Goal: Task Accomplishment & Management: Complete application form

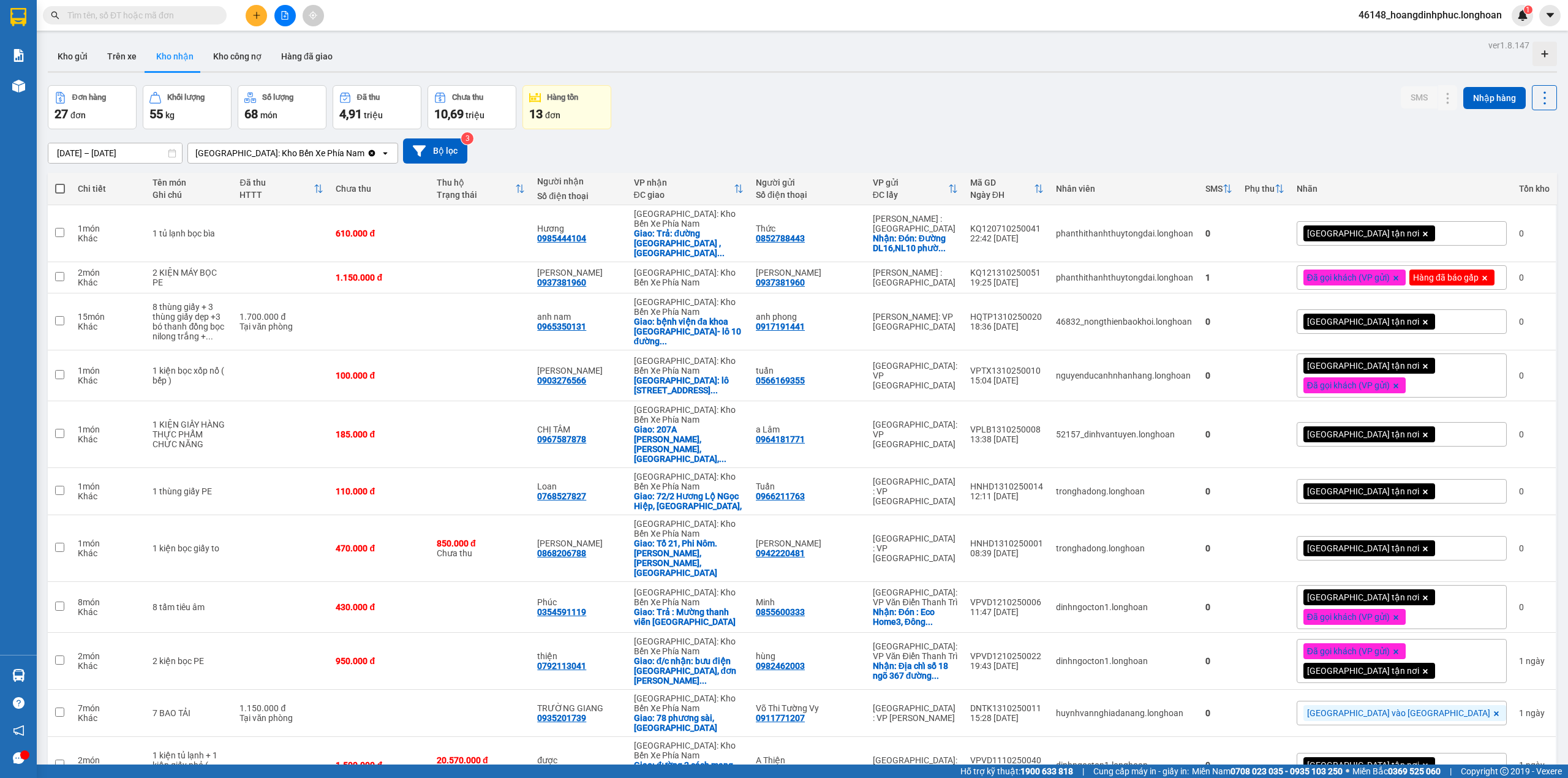
click at [193, 15] on input "text" at bounding box center [140, 15] width 145 height 13
click at [192, 15] on input "text" at bounding box center [140, 15] width 145 height 13
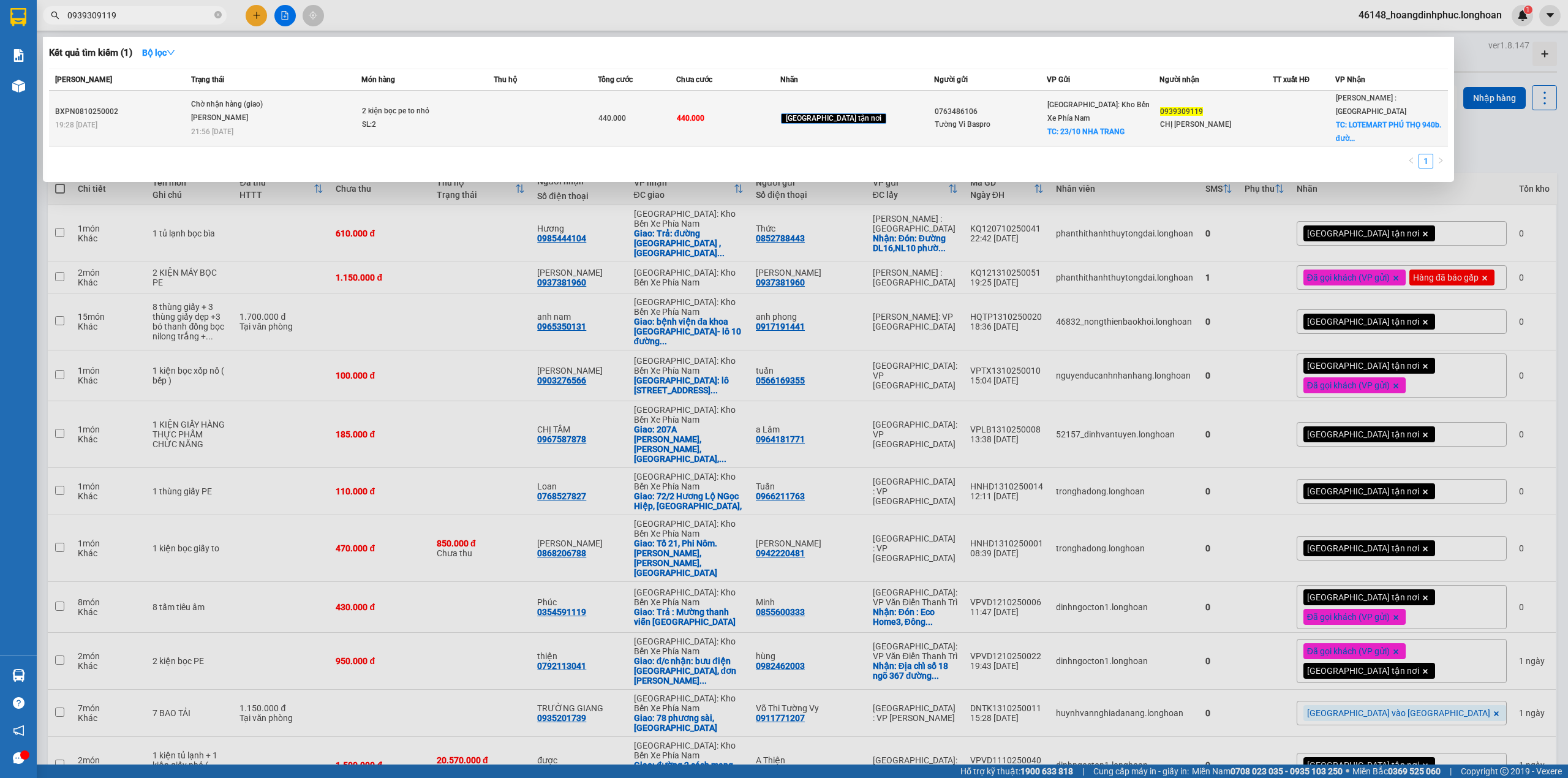
type input "0939309119"
click at [293, 116] on span "Chờ nhận hàng (giao) [PERSON_NAME] 21:56 [DATE]" at bounding box center [276, 117] width 170 height 37
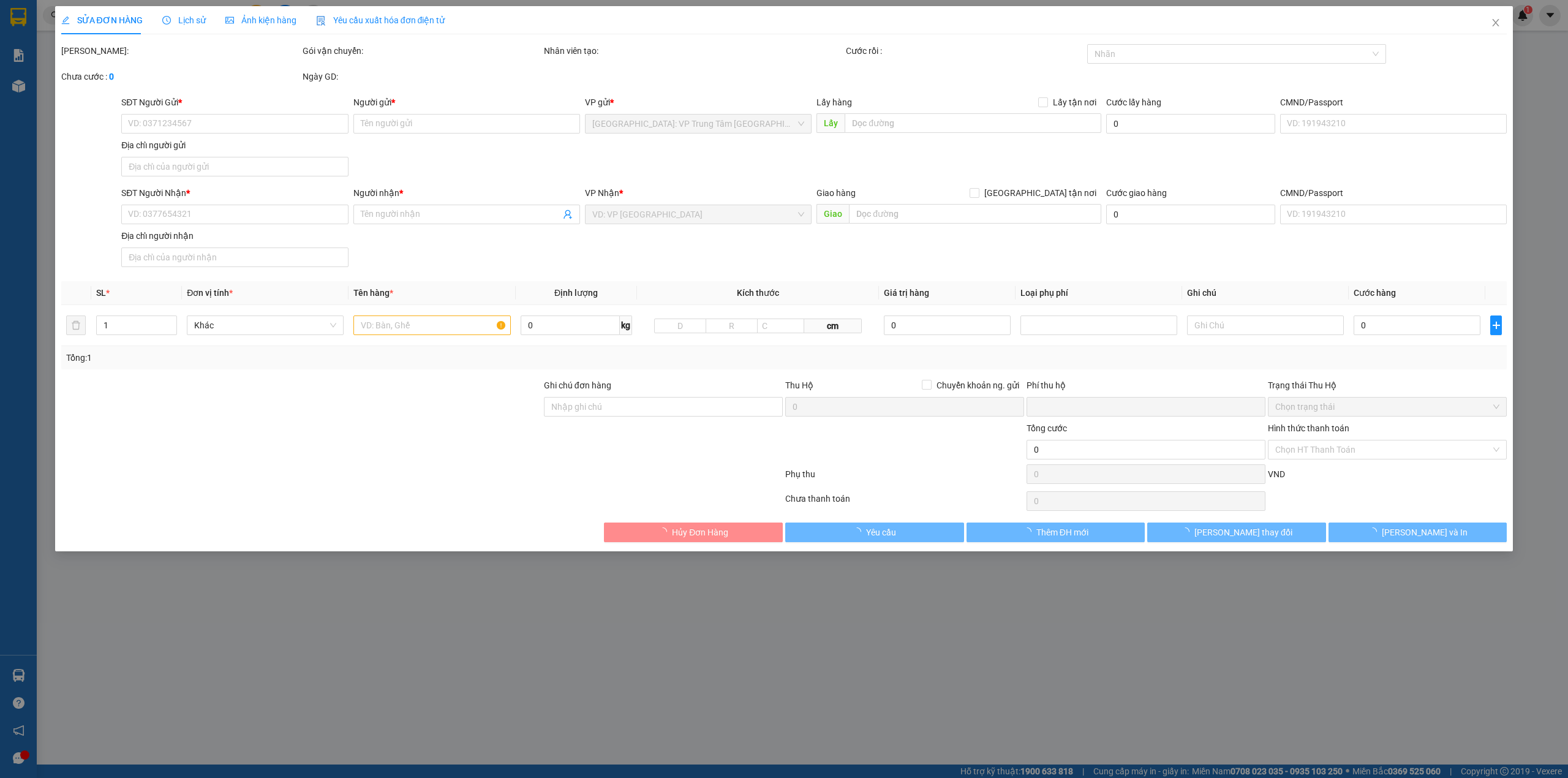
click at [174, 15] on span "Lịch sử" at bounding box center [184, 20] width 44 height 10
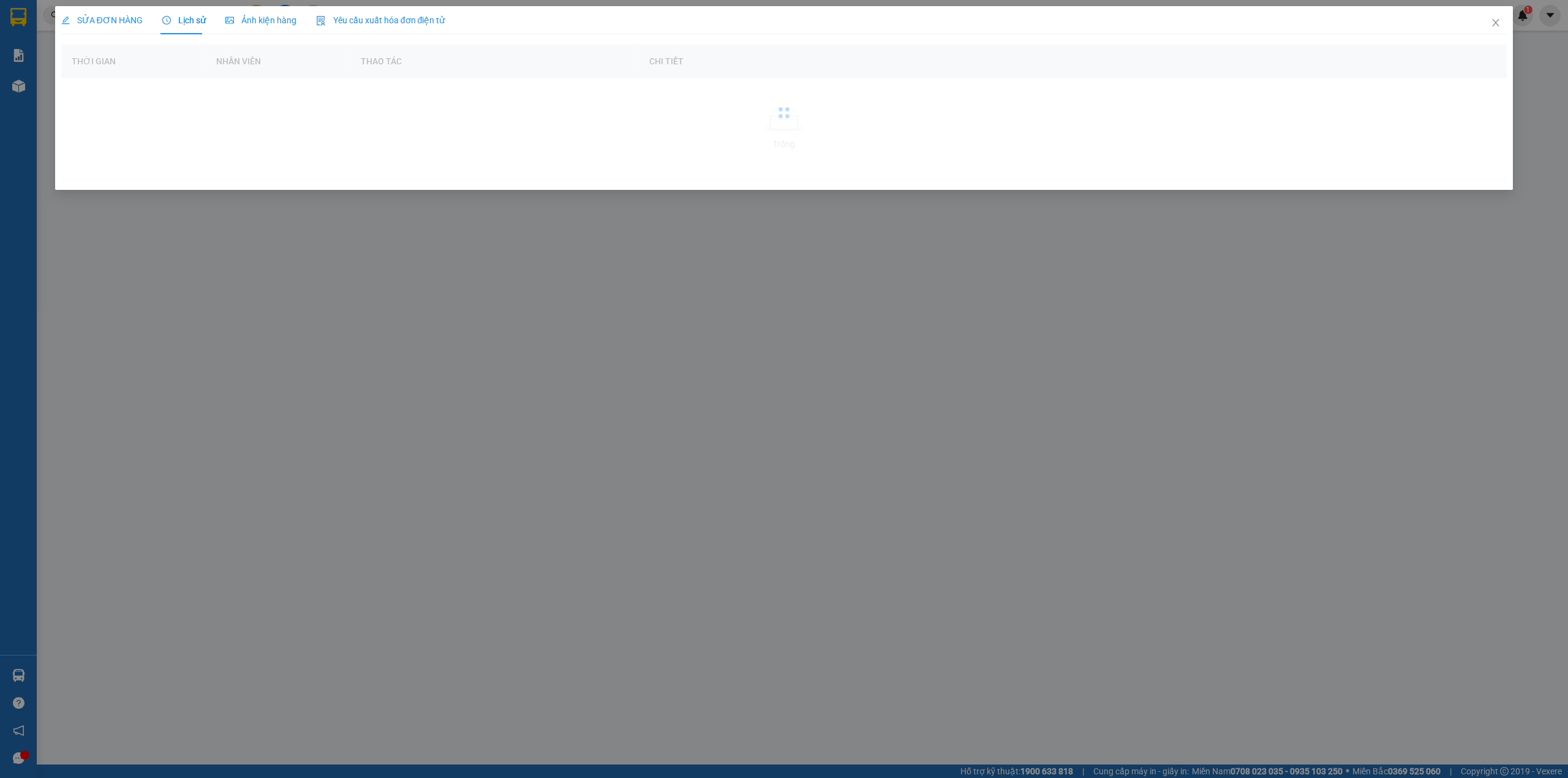
click at [182, 15] on span "Lịch sử" at bounding box center [184, 20] width 44 height 10
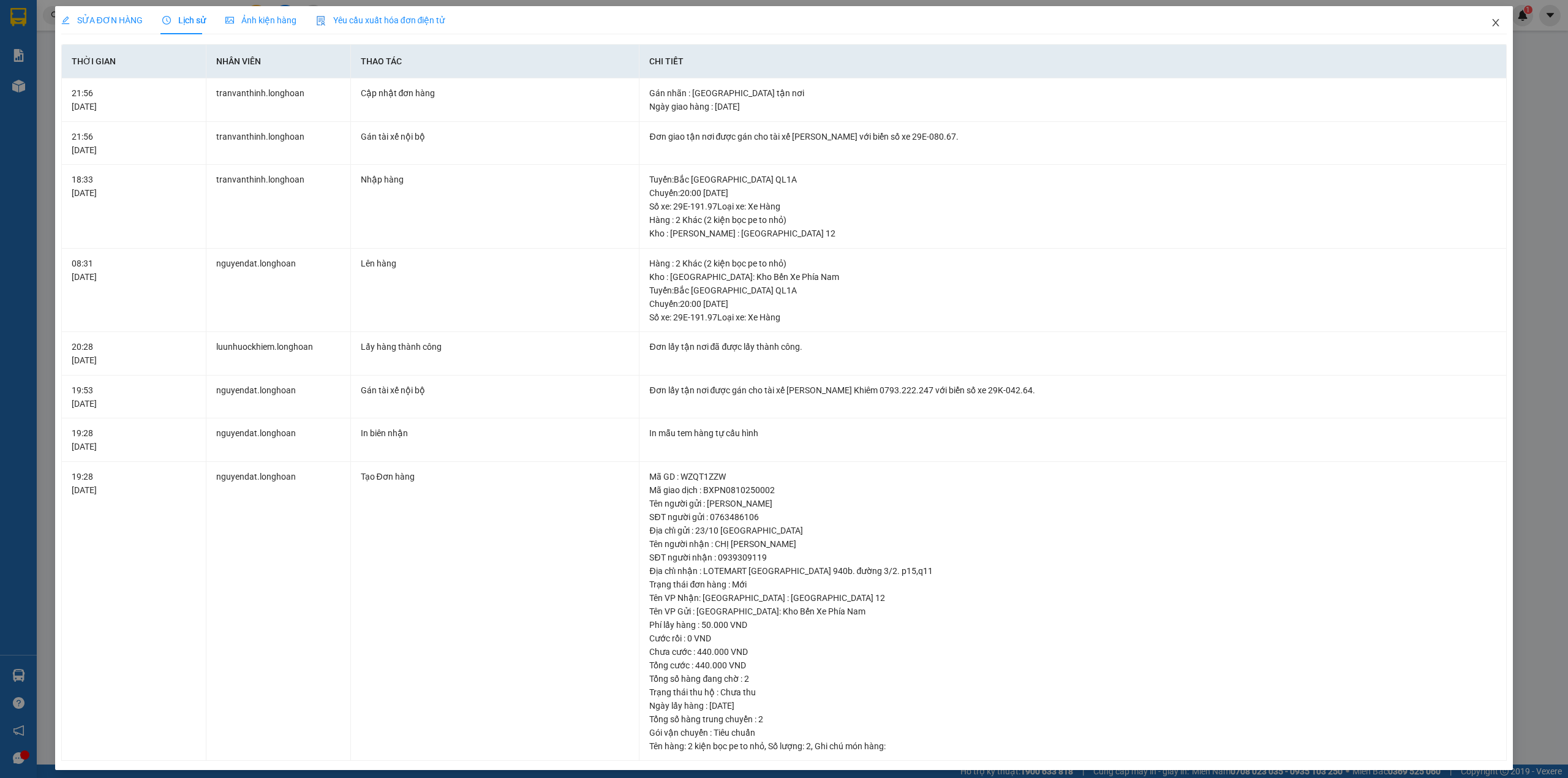
click at [1491, 19] on icon "close" at bounding box center [1496, 23] width 10 height 10
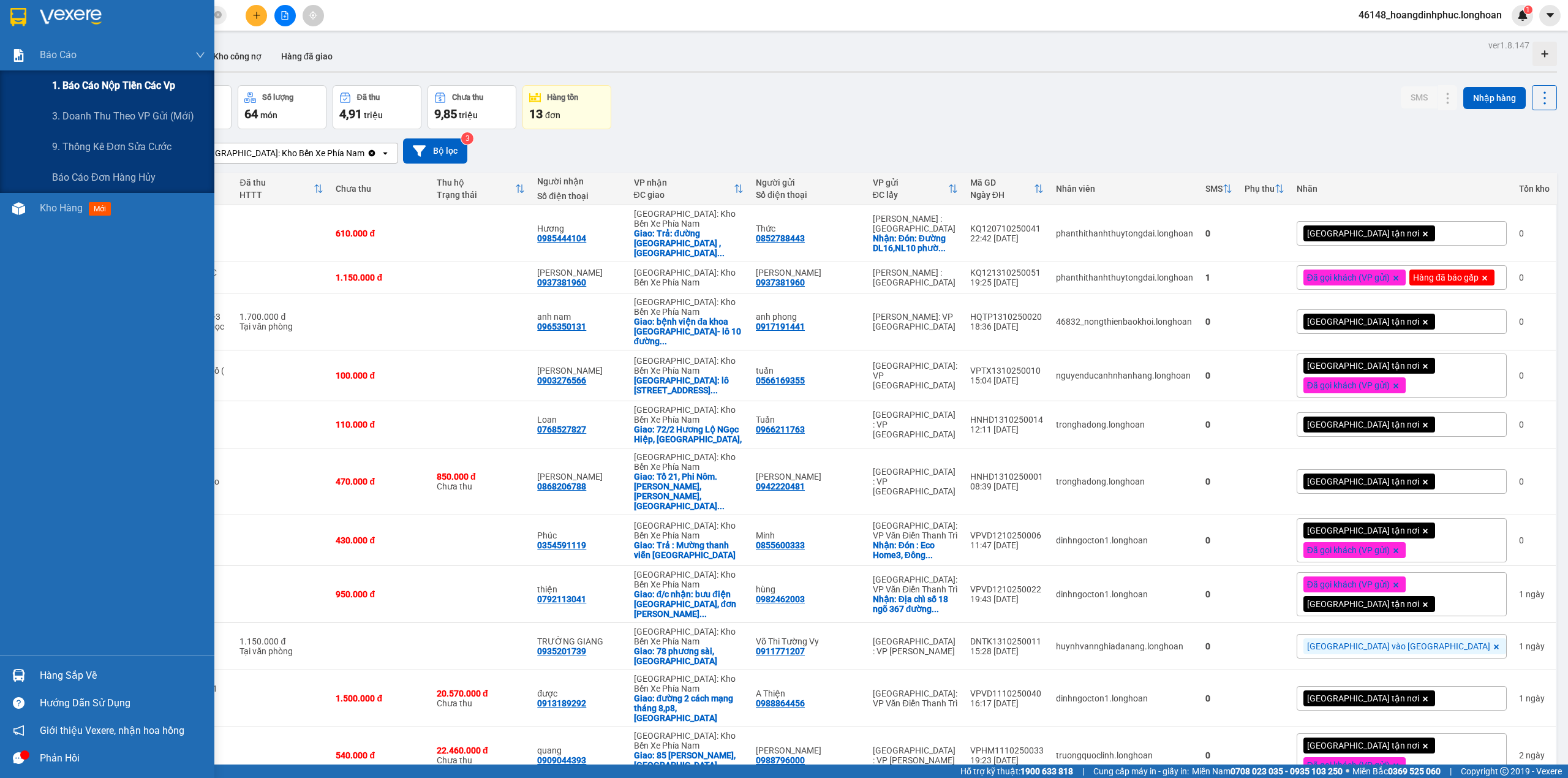
click at [74, 82] on span "1. Báo cáo nộp tiền các vp" at bounding box center [114, 86] width 123 height 15
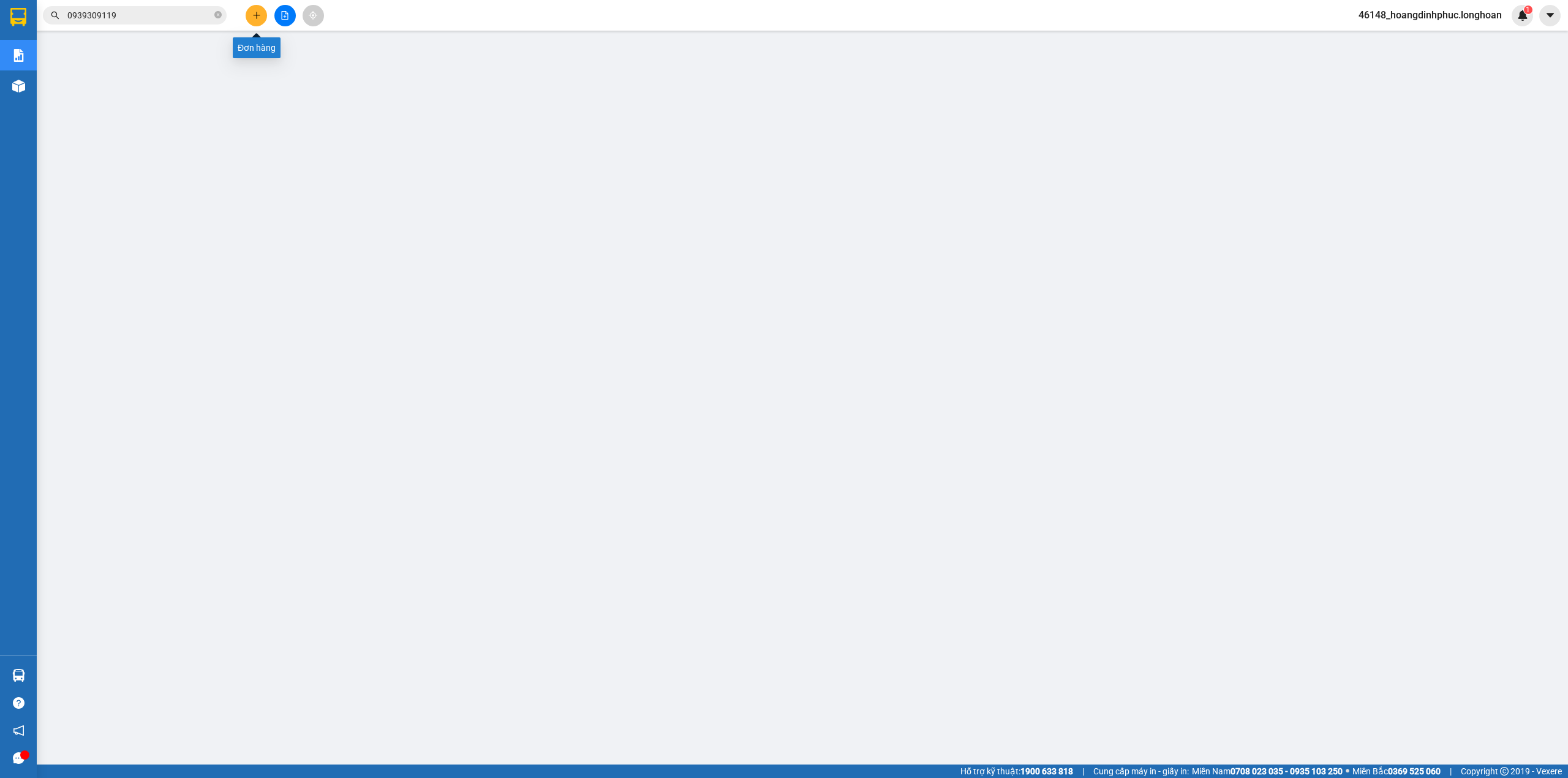
click at [262, 21] on button at bounding box center [256, 15] width 21 height 21
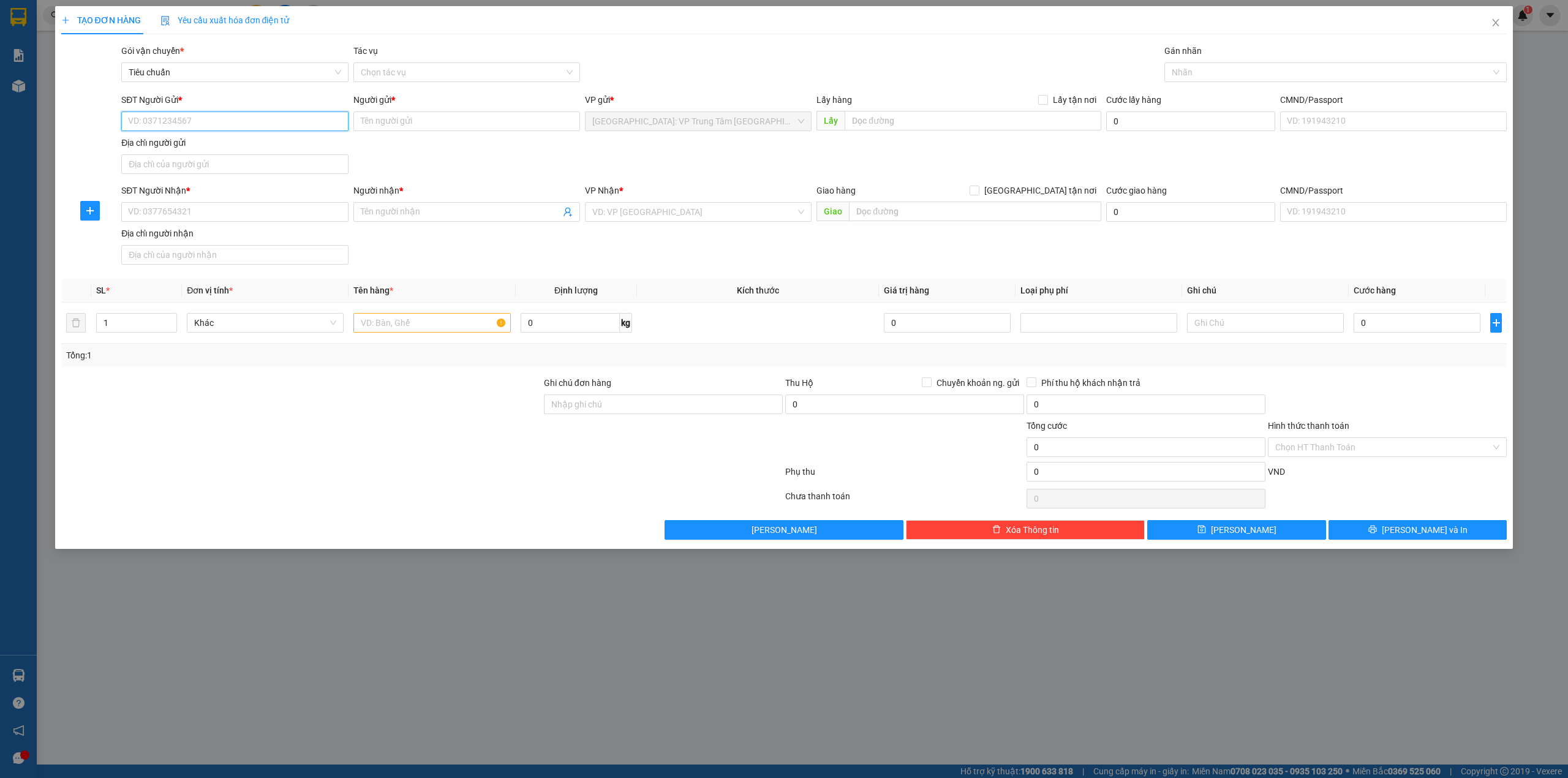
click at [195, 112] on input "SĐT Người Gửi *" at bounding box center [234, 121] width 226 height 19
type input "0984659796"
click at [398, 123] on input "Người gửi *" at bounding box center [466, 121] width 226 height 19
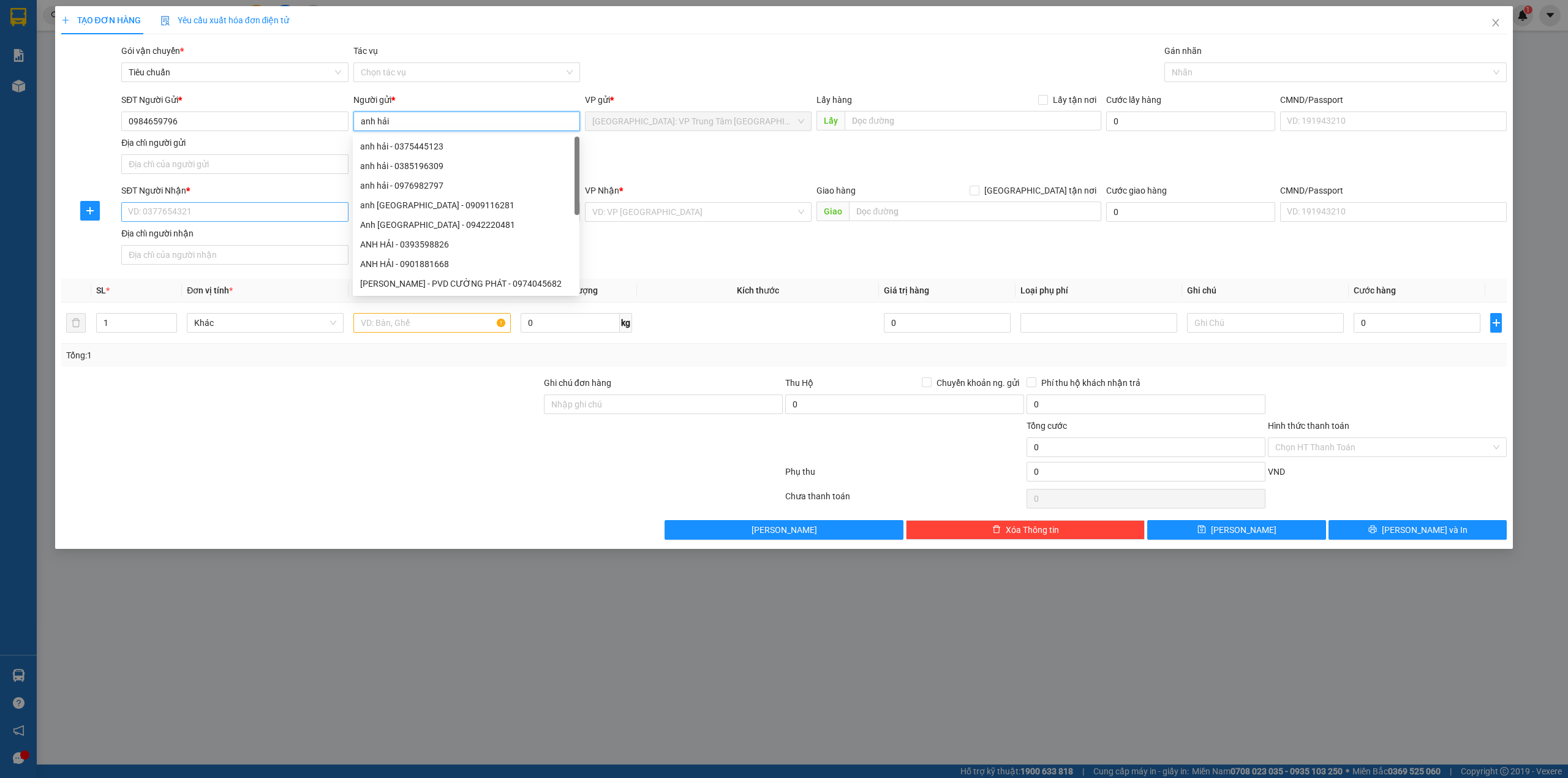
type input "anh hải"
click at [245, 216] on input "SĐT Người Nhận *" at bounding box center [234, 211] width 226 height 19
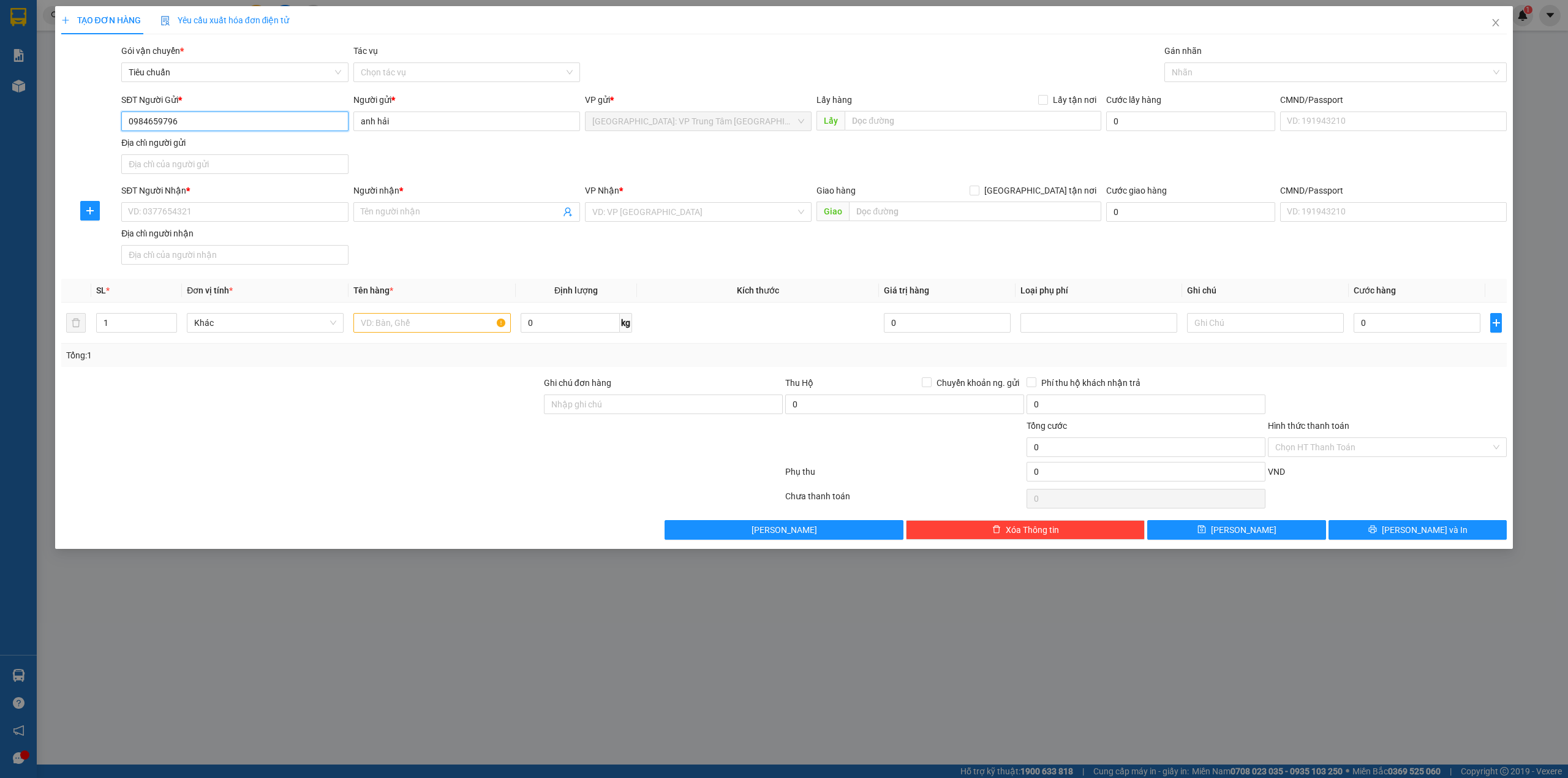
drag, startPoint x: 198, startPoint y: 128, endPoint x: 130, endPoint y: 125, distance: 68.1
click at [73, 128] on div "SĐT Người Gửi * 0984659796 0984659796 Người gửi * anh hải VP gửi * [GEOGRAPHIC_…" at bounding box center [784, 136] width 1449 height 86
click at [150, 209] on input "SĐT Người Nhận *" at bounding box center [234, 211] width 226 height 19
paste input "0984659796"
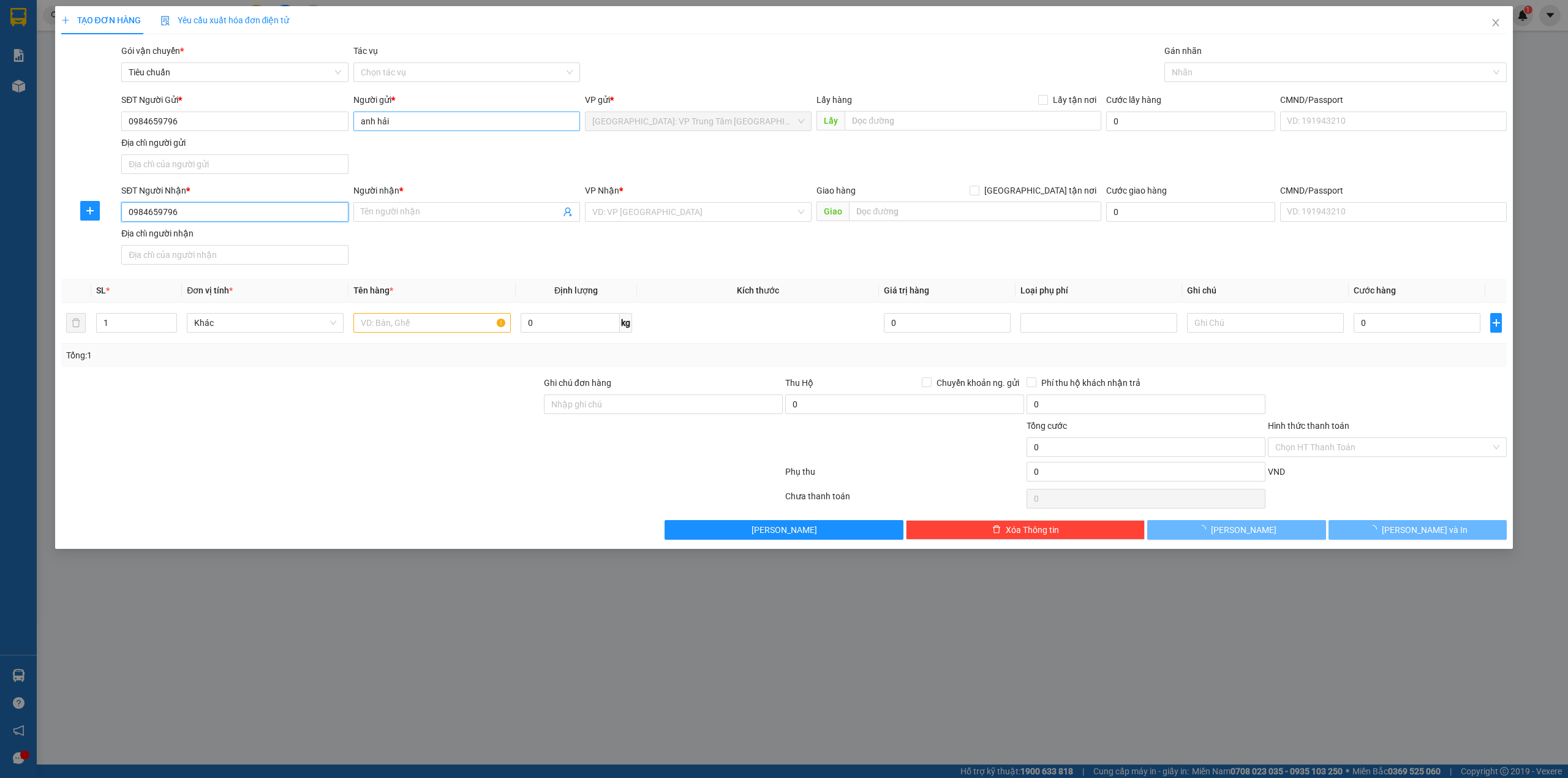
type input "0984659796"
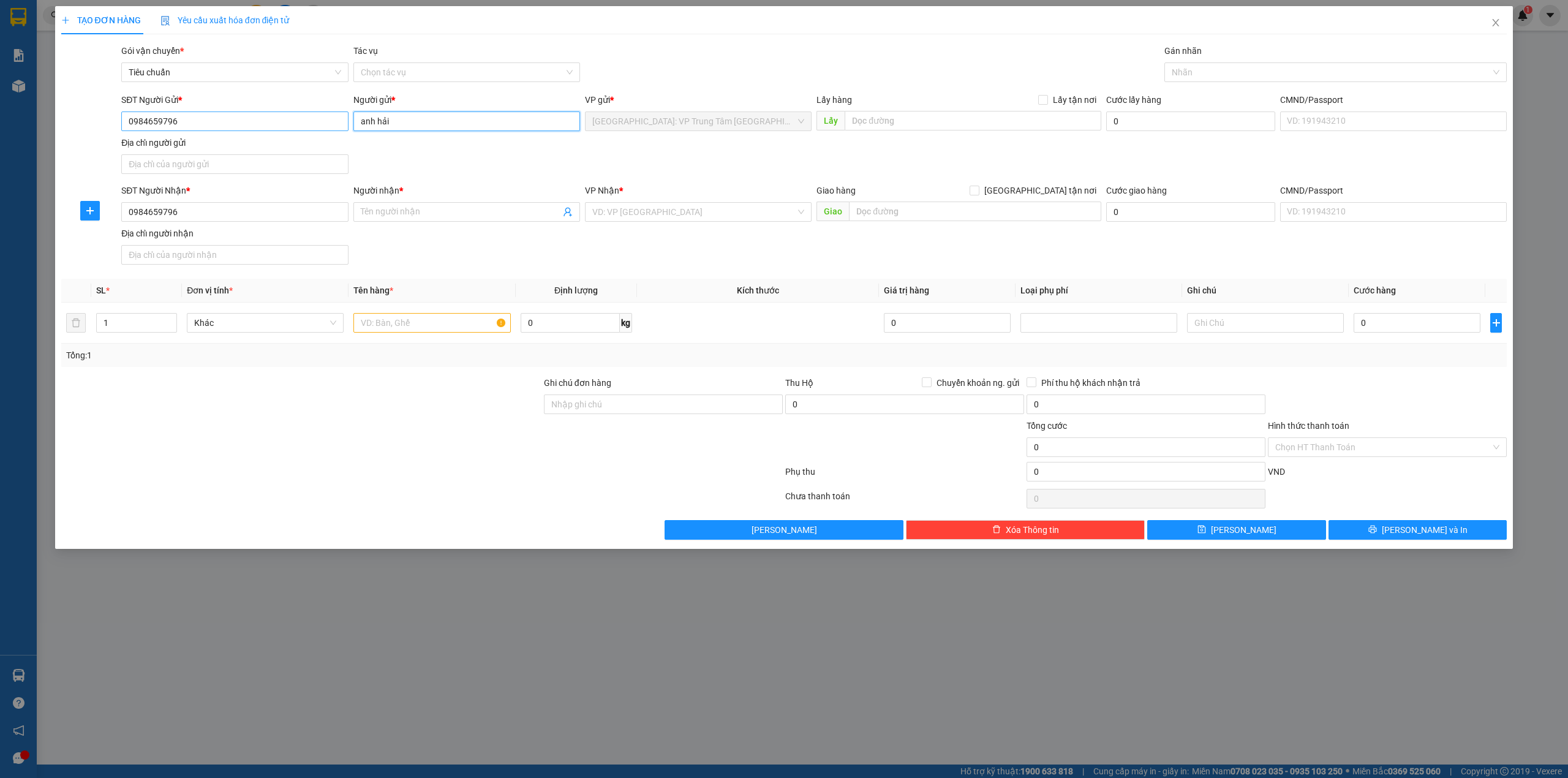
drag, startPoint x: 395, startPoint y: 114, endPoint x: 333, endPoint y: 116, distance: 62.0
click at [333, 116] on div "SĐT Người Gửi * 0984659796 Người gửi * anh hải anh hải VP gửi * [GEOGRAPHIC_DAT…" at bounding box center [813, 136] width 1390 height 86
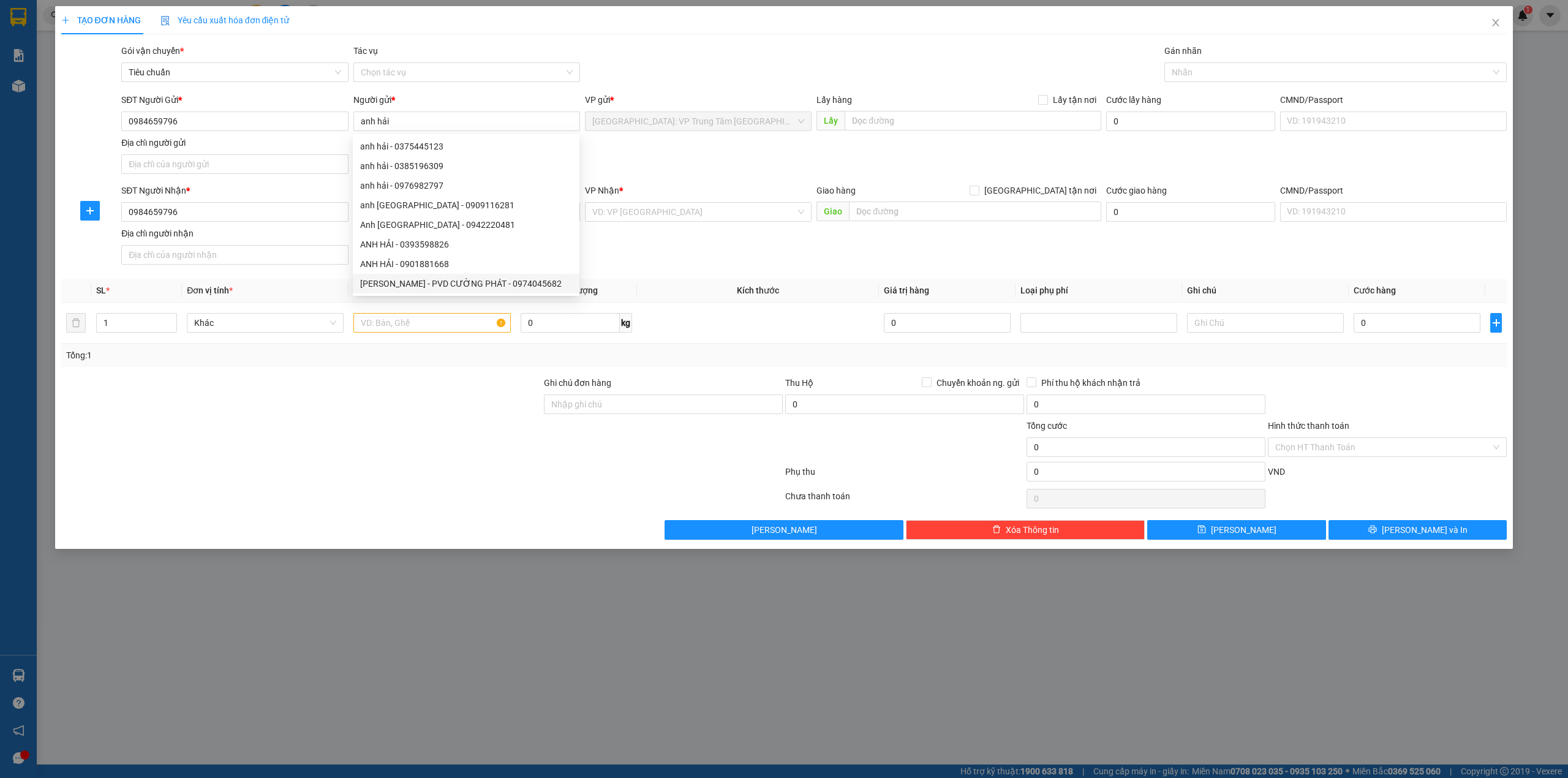
click at [652, 267] on div "SĐT Người Nhận * 0984659796 Người nhận * Tên người nhận VP Nhận * VD: VP [GEOGR…" at bounding box center [813, 227] width 1390 height 86
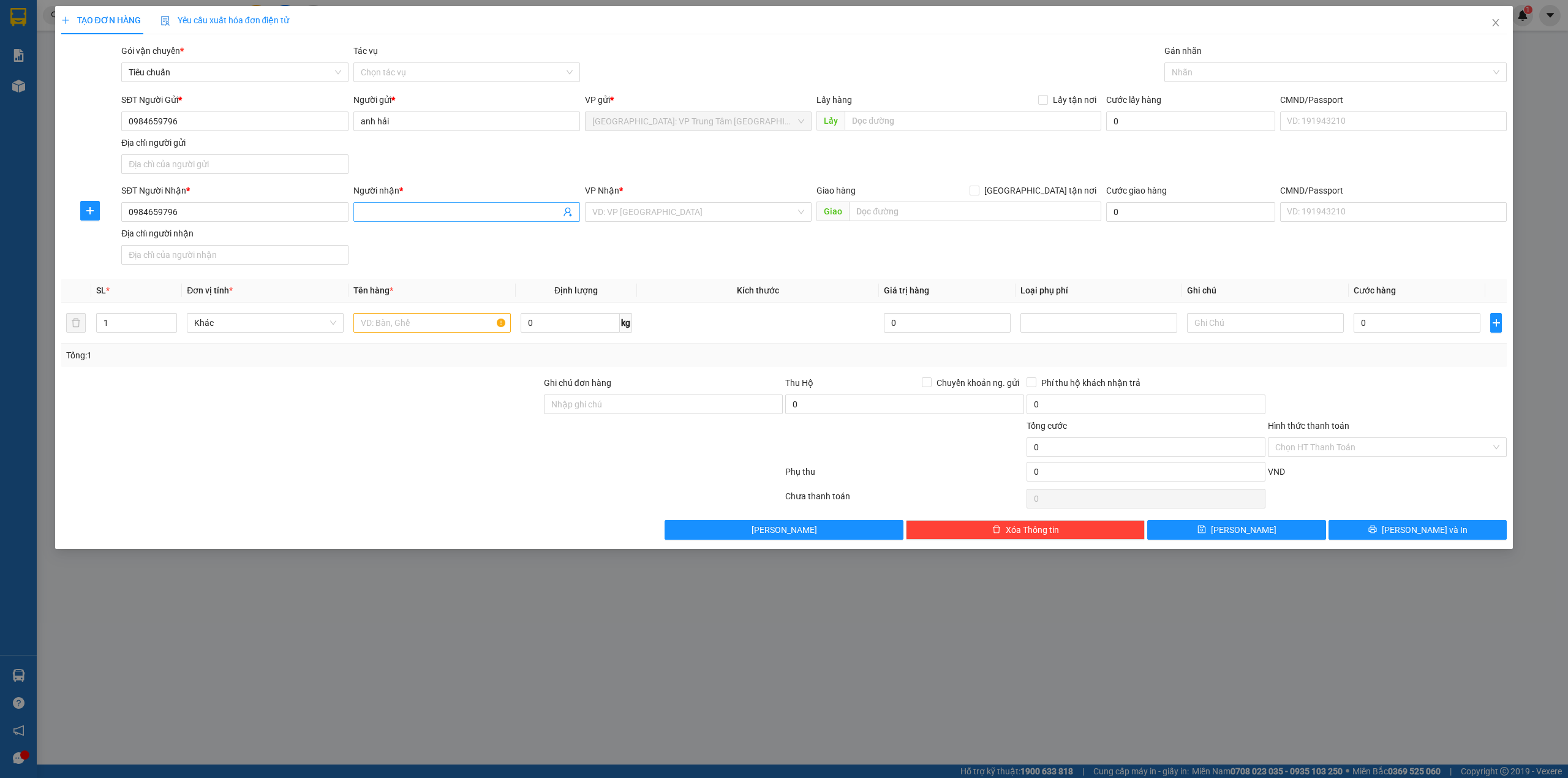
click at [414, 214] on input "Người nhận *" at bounding box center [460, 212] width 199 height 13
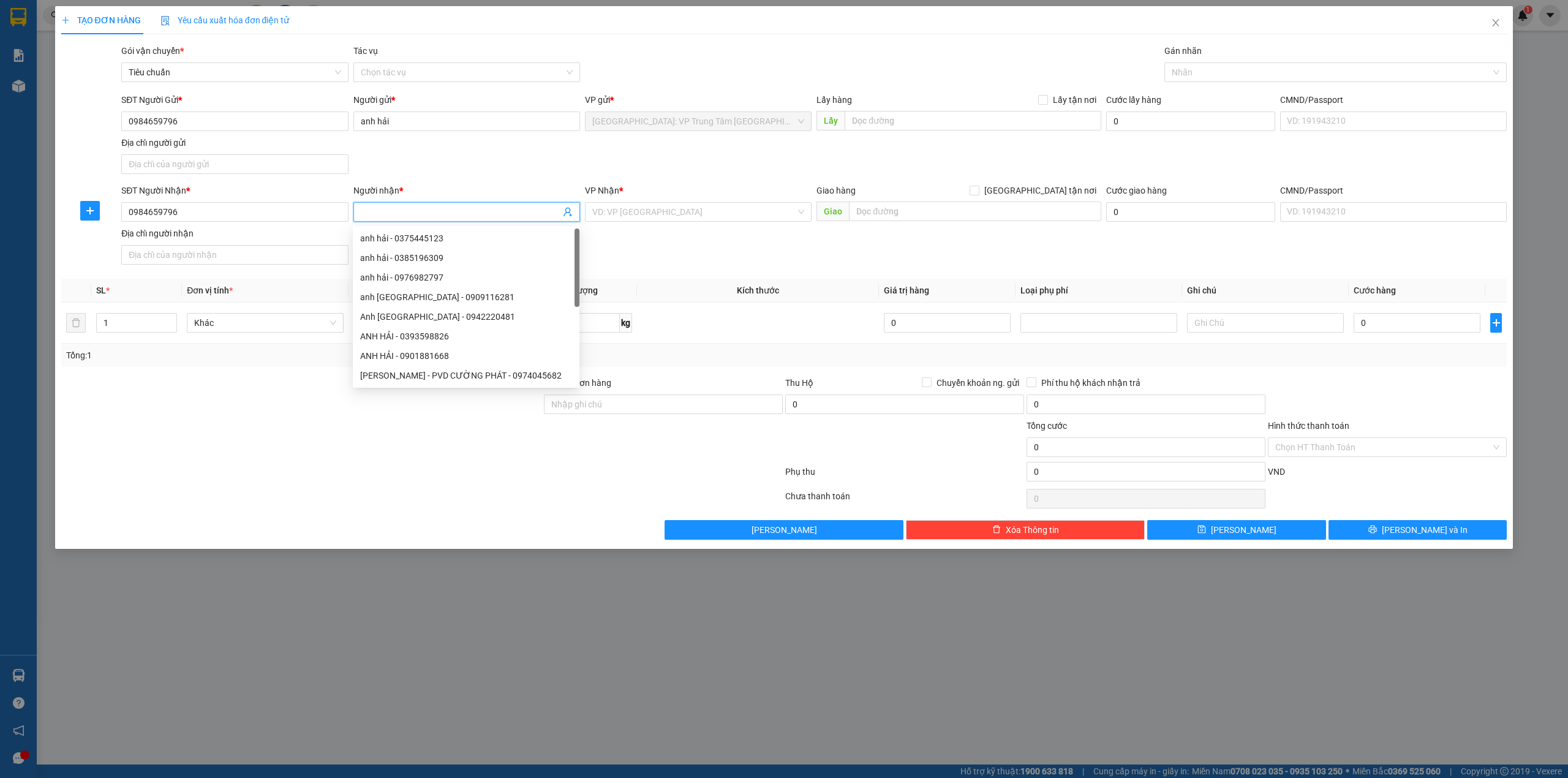
paste input "anh hải"
type input "anh hải"
click at [682, 216] on input "search" at bounding box center [694, 212] width 203 height 19
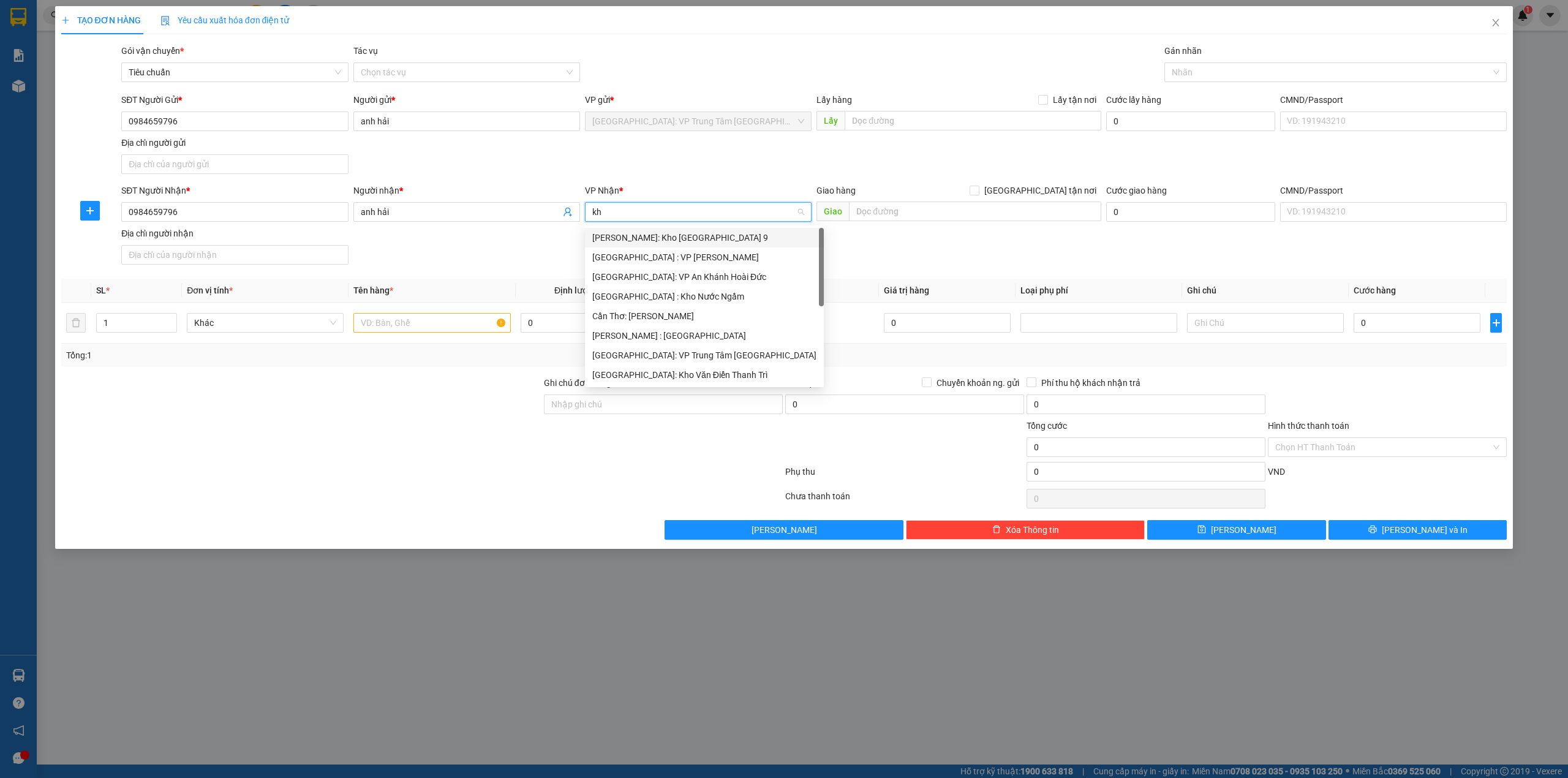
type input "kho"
drag, startPoint x: 701, startPoint y: 302, endPoint x: 995, endPoint y: 223, distance: 304.4
click at [701, 301] on div "[PERSON_NAME] : [GEOGRAPHIC_DATA]" at bounding box center [698, 297] width 212 height 13
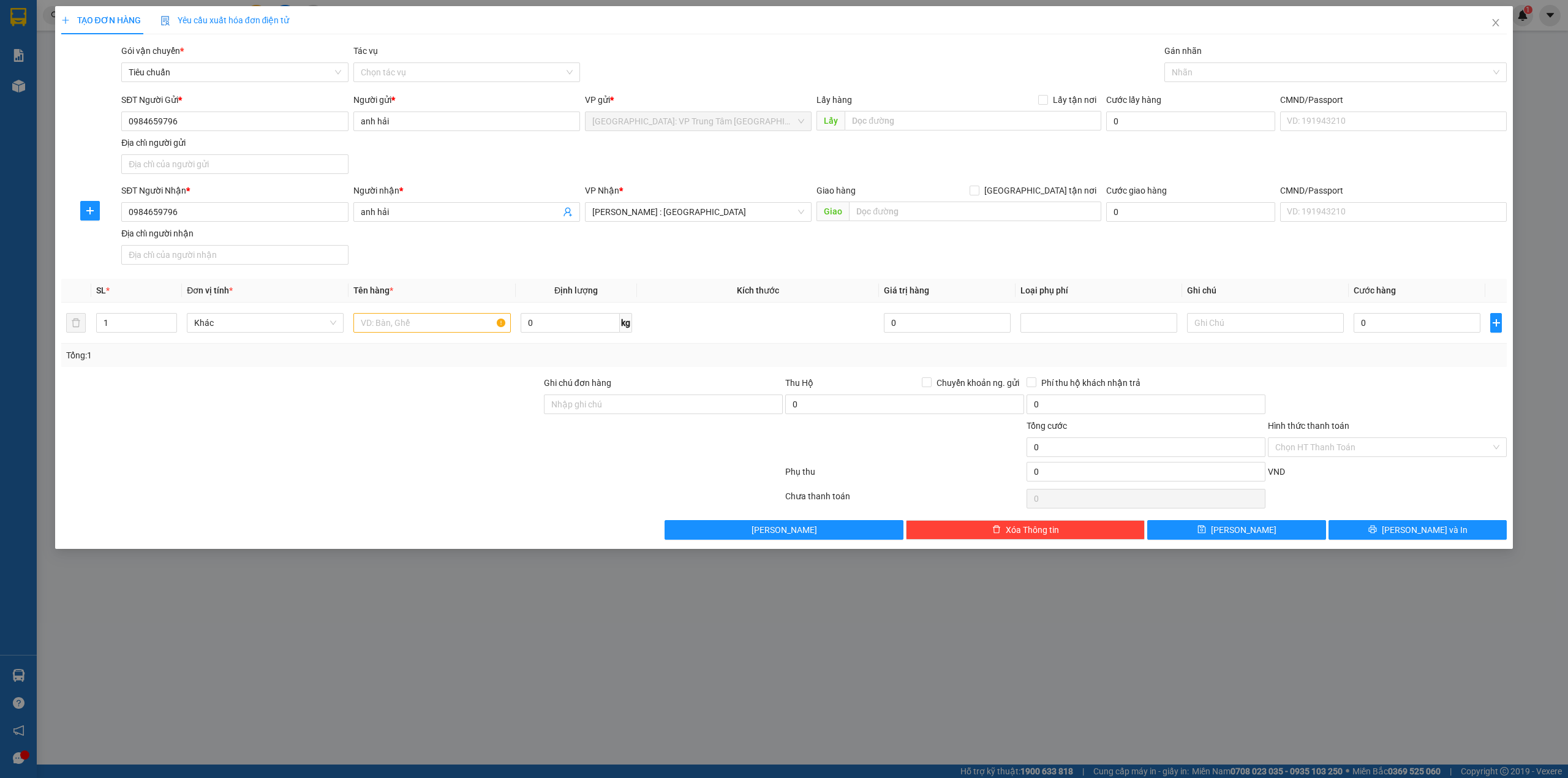
click at [953, 202] on div "Giao hàng [GEOGRAPHIC_DATA] tận nơi" at bounding box center [958, 193] width 285 height 19
click at [953, 202] on input "text" at bounding box center [974, 211] width 252 height 19
type input "s"
type input "chung cư DULSSO SỐ 9 [GEOGRAPHIC_DATA] , [GEOGRAPHIC_DATA] , [GEOGRAPHIC_DATA]"
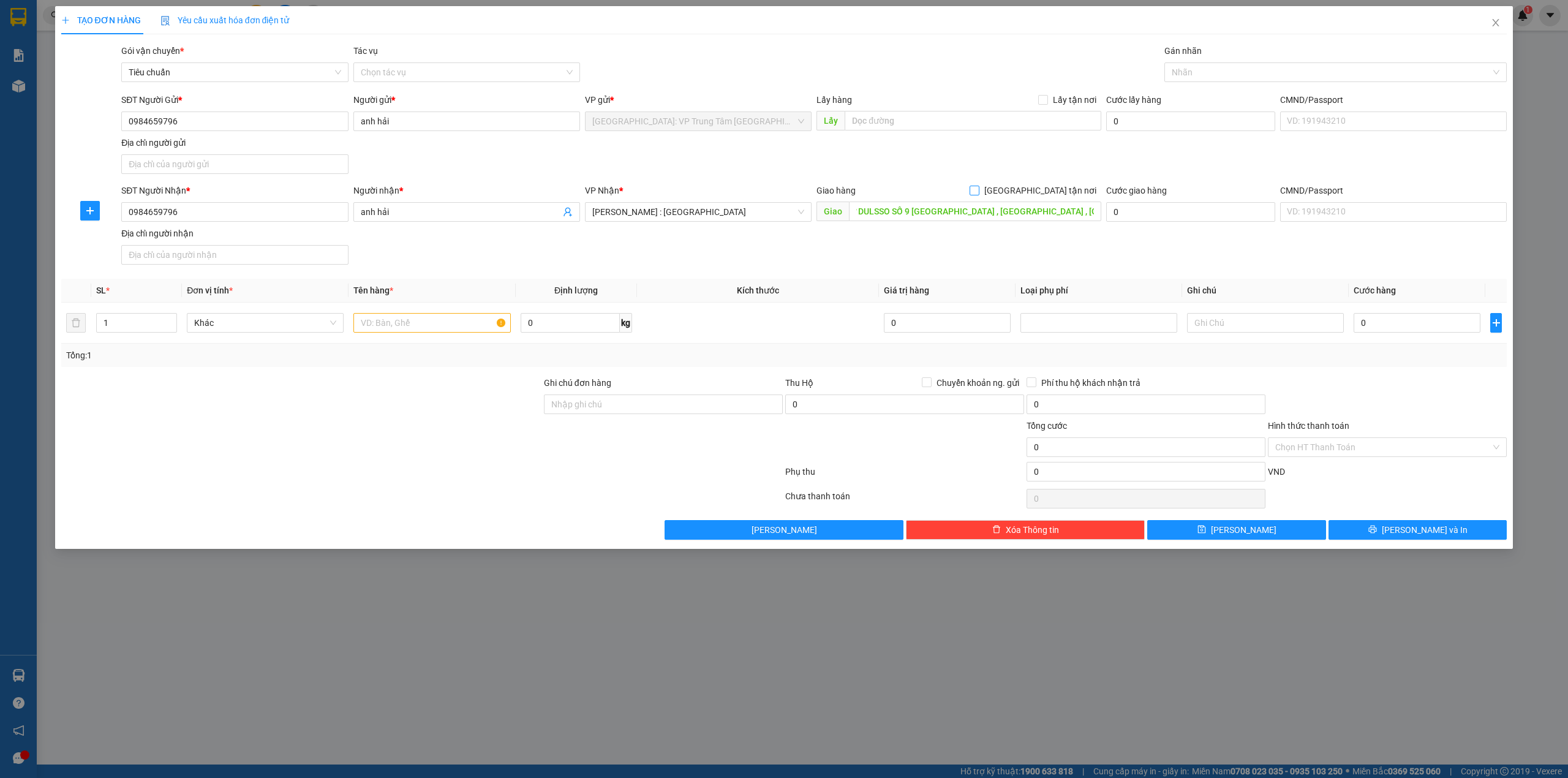
click at [979, 193] on span at bounding box center [974, 191] width 10 height 10
click at [978, 193] on input "[GEOGRAPHIC_DATA] tận nơi" at bounding box center [974, 190] width 8 height 8
checkbox input "true"
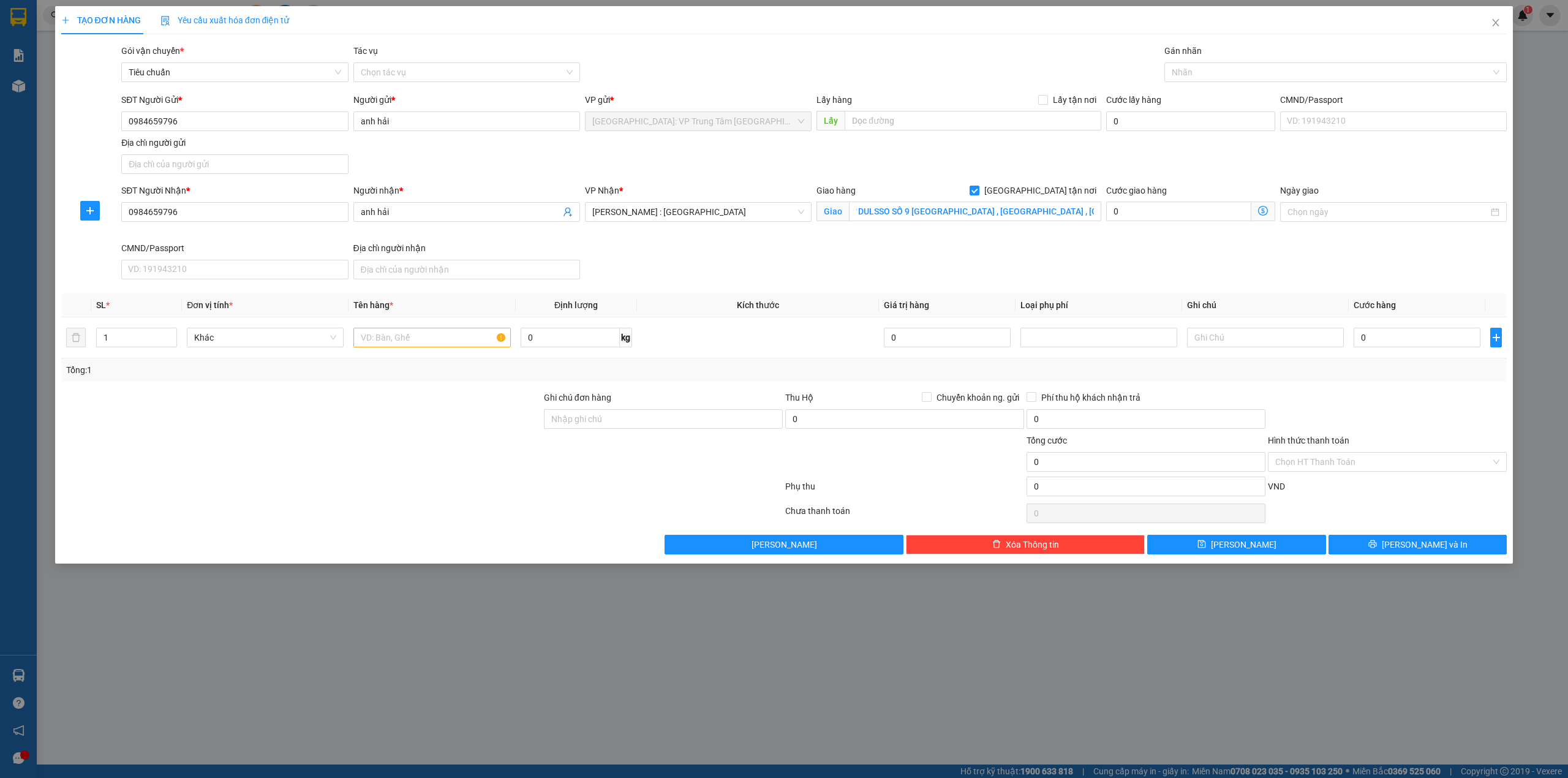
scroll to position [0, 0]
click at [1212, 76] on div at bounding box center [1329, 71] width 325 height 14
type input "f"
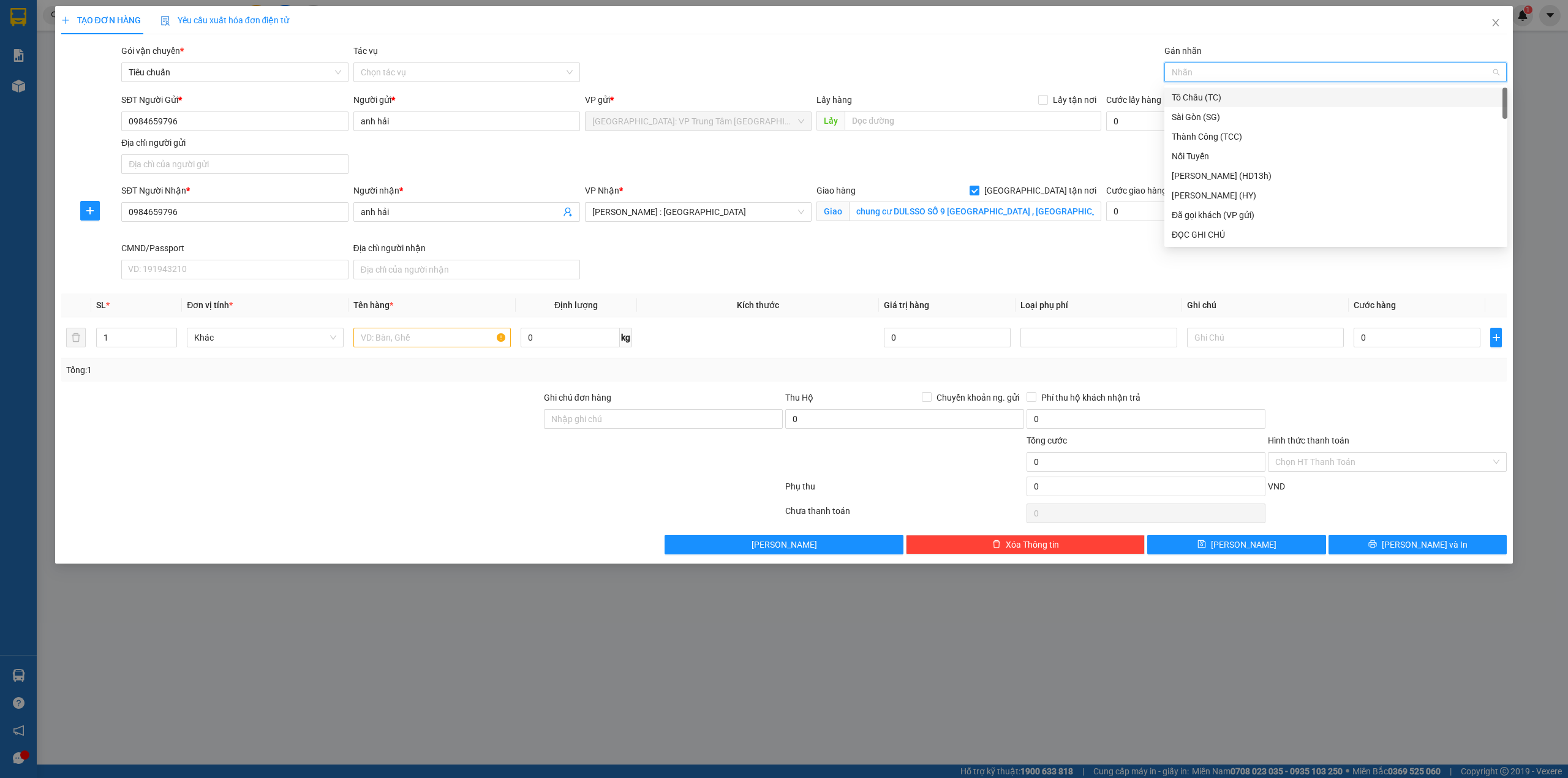
type input "g"
click at [1225, 239] on div "[GEOGRAPHIC_DATA] tận nơi" at bounding box center [1335, 235] width 328 height 13
click at [386, 347] on input "text" at bounding box center [431, 337] width 156 height 19
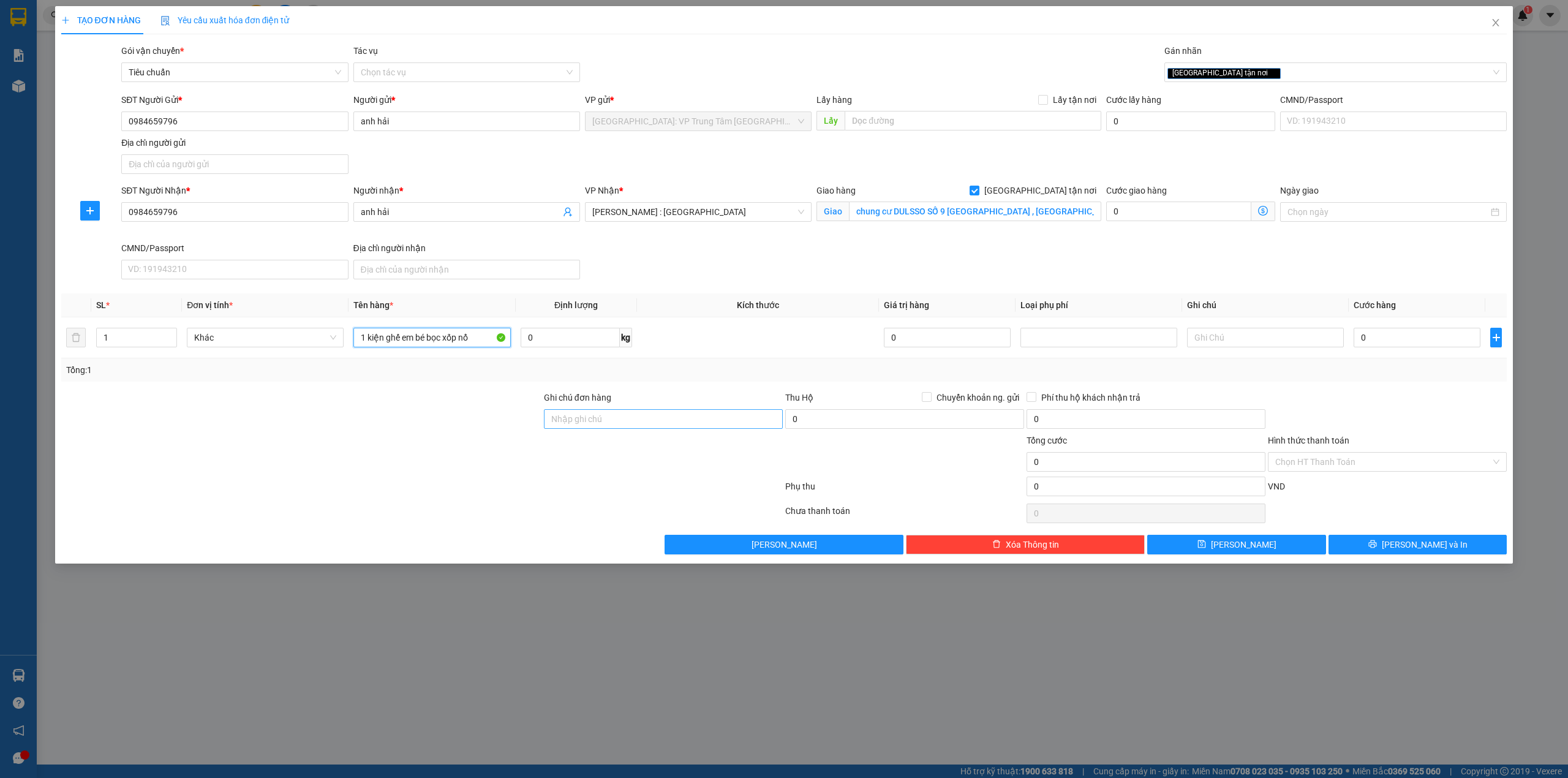
type input "1 kiện ghế em bé bọc xốp nổ"
click at [631, 421] on input "Ghi chú đơn hàng" at bounding box center [663, 419] width 239 height 19
click at [1394, 337] on input "0" at bounding box center [1417, 337] width 127 height 19
click at [1379, 338] on input "0" at bounding box center [1417, 337] width 127 height 19
click at [1428, 347] on input "0" at bounding box center [1417, 337] width 127 height 19
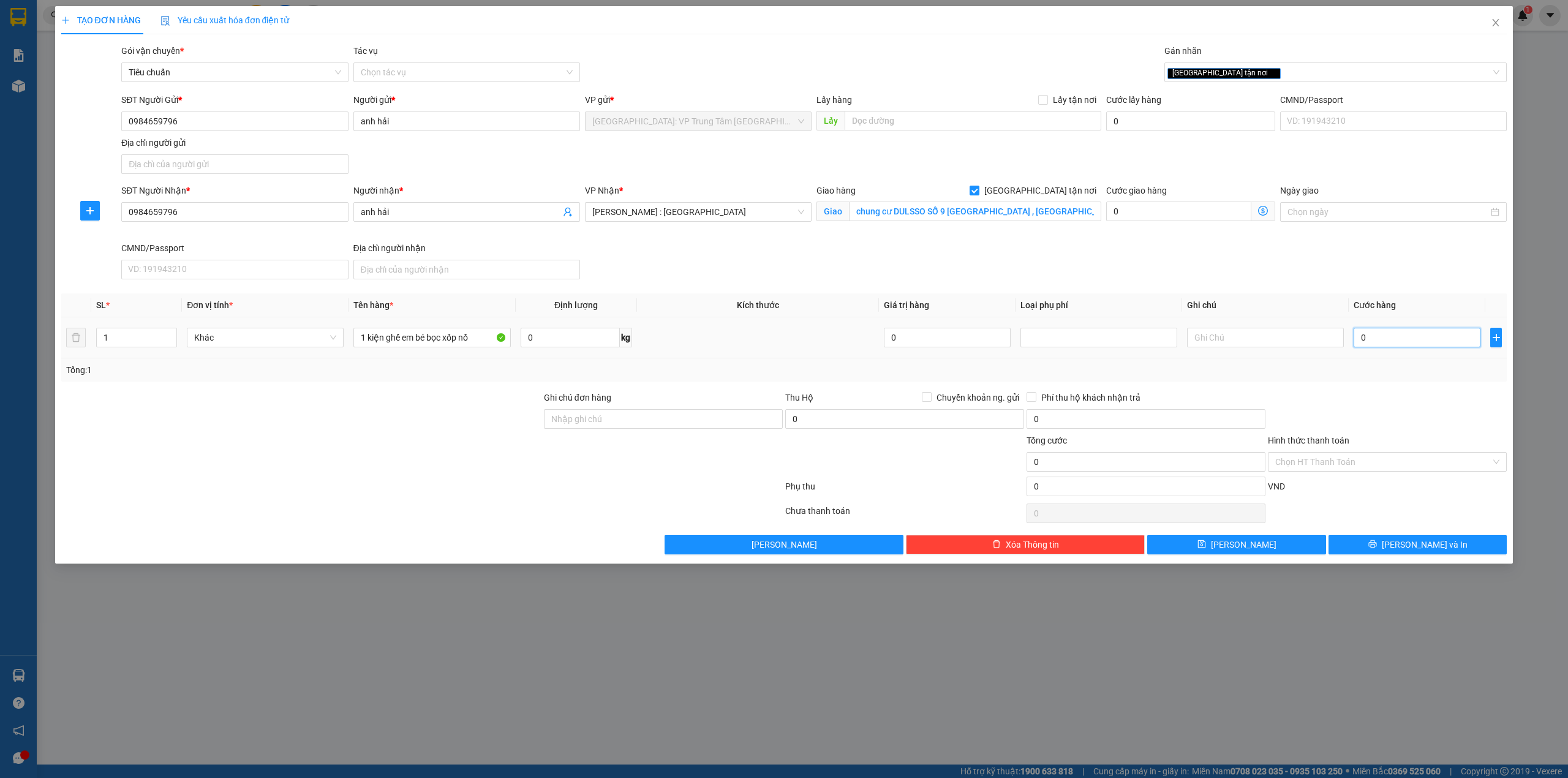
type input "01"
type input "1"
type input "010"
type input "10"
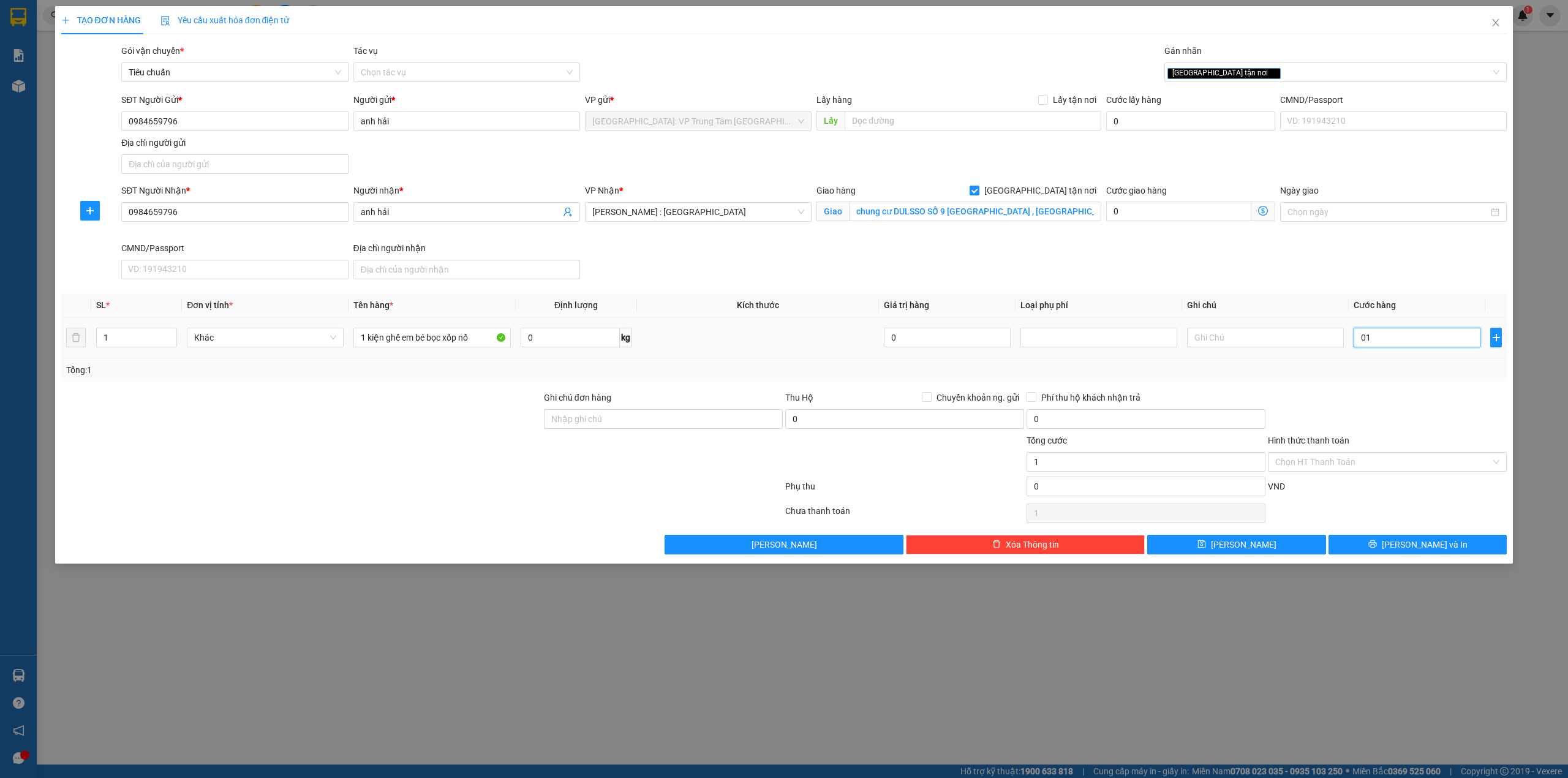
type input "10"
type input "0.100"
type input "100"
type input "01.000"
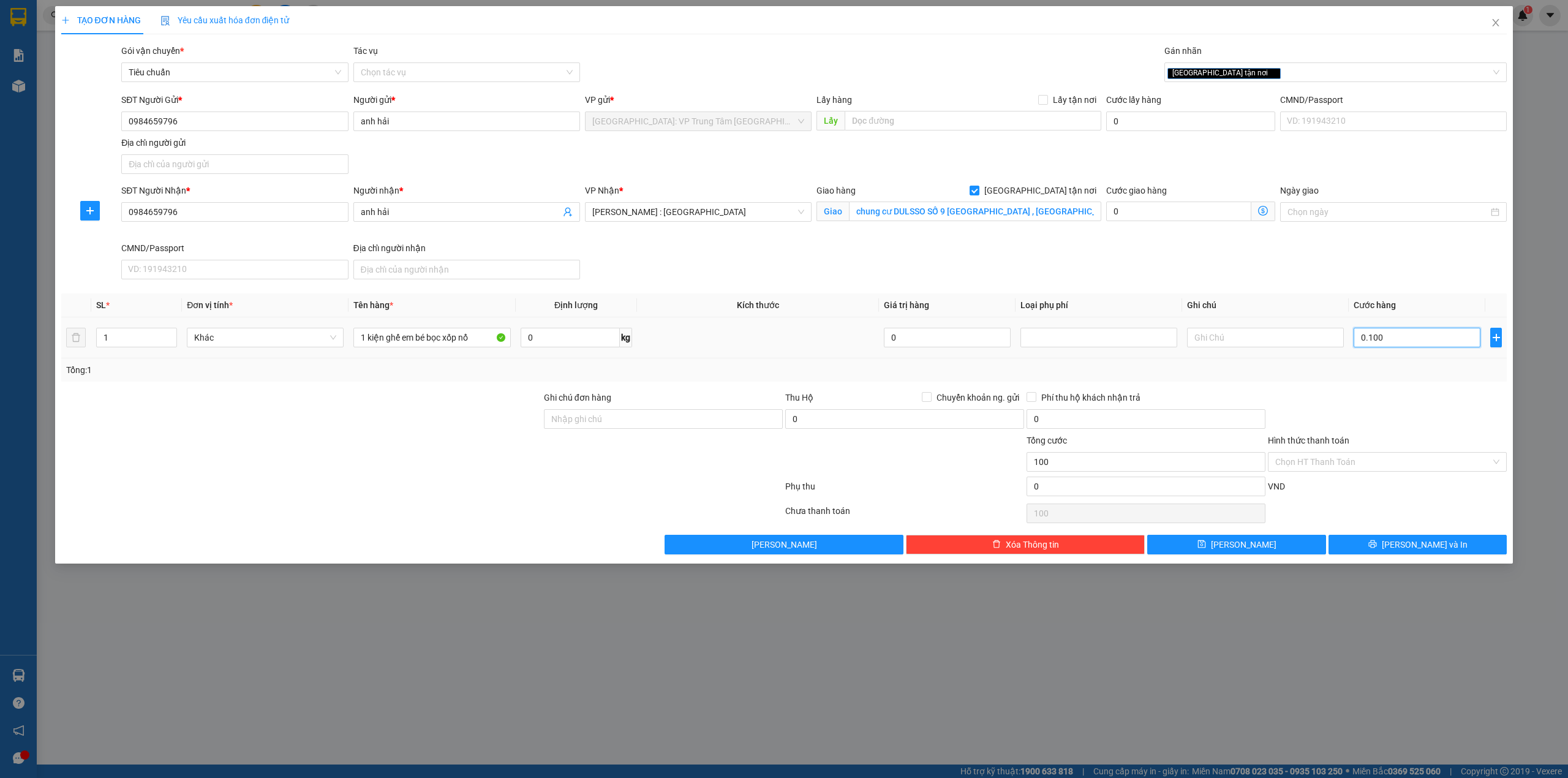
type input "1.000"
type input "010.000"
type input "10.000"
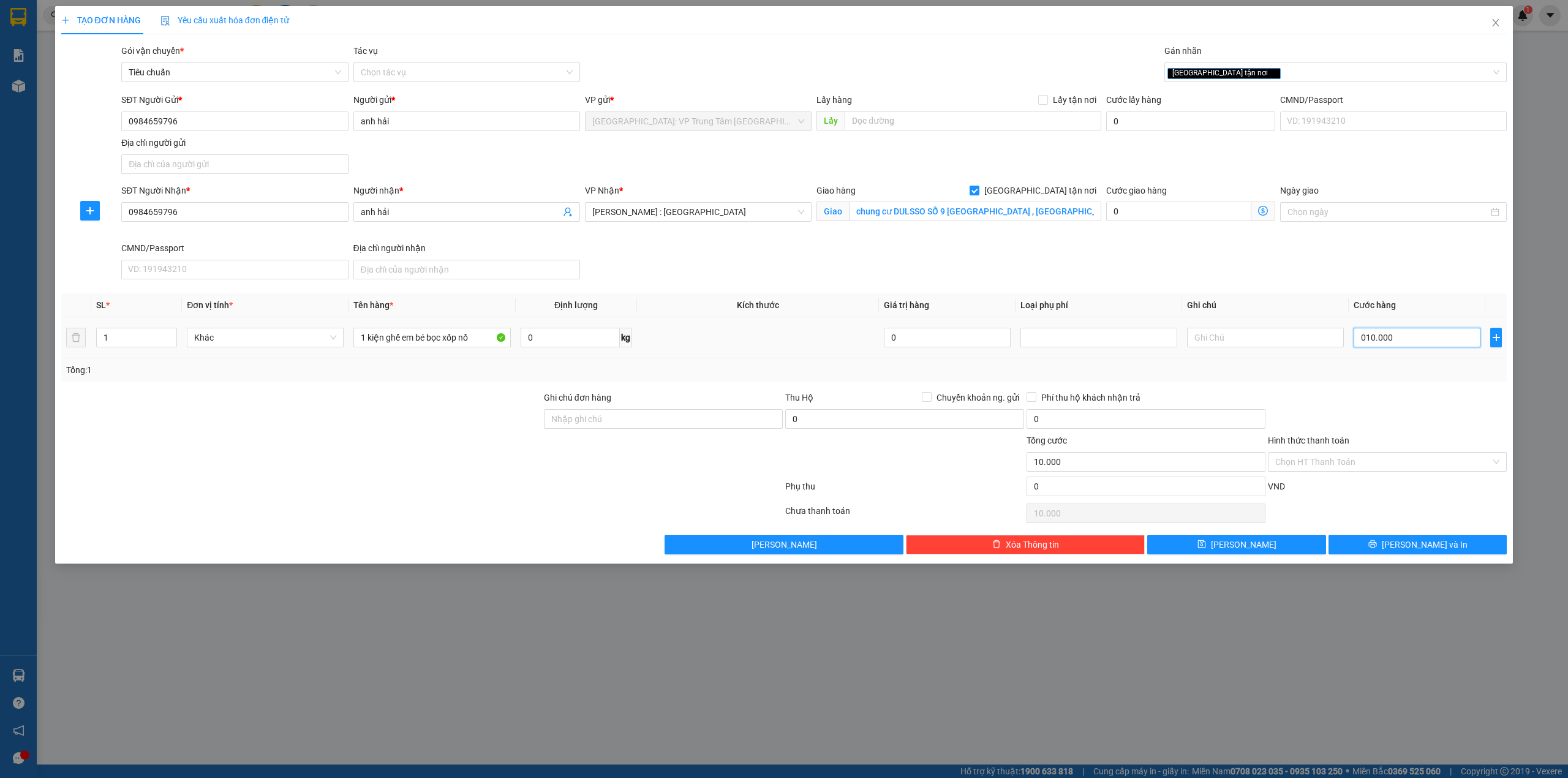
type input "0.100.000"
type input "100.000"
click at [1430, 281] on div "SĐT Người Nhận * 0984659796 Người nhận * anh hải VP Nhận * [GEOGRAPHIC_DATA] : …" at bounding box center [813, 234] width 1390 height 100
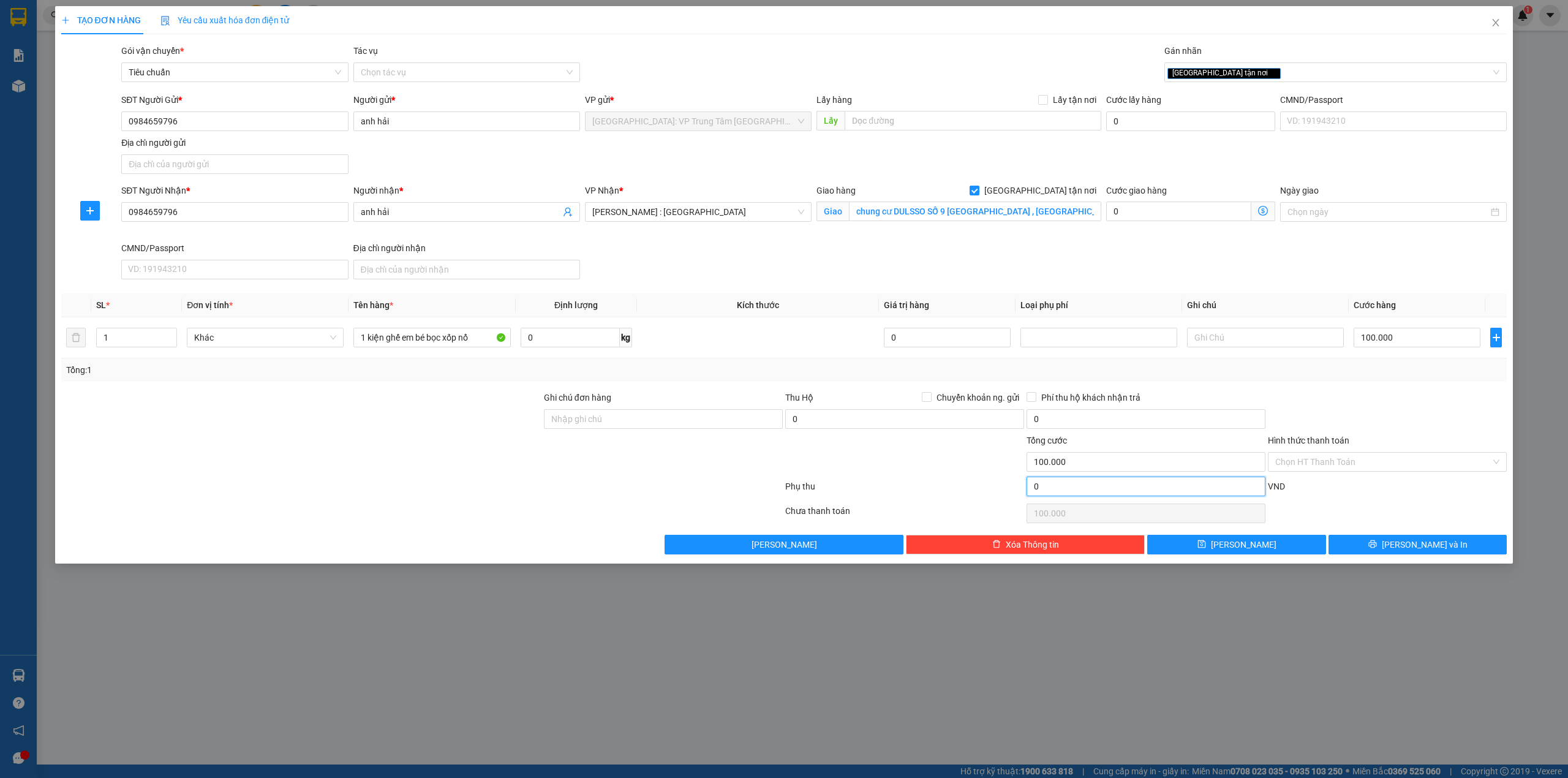
click at [1075, 488] on input "0" at bounding box center [1146, 486] width 239 height 19
type input "100.008"
type input "8"
type input "100.008"
type input "100.080"
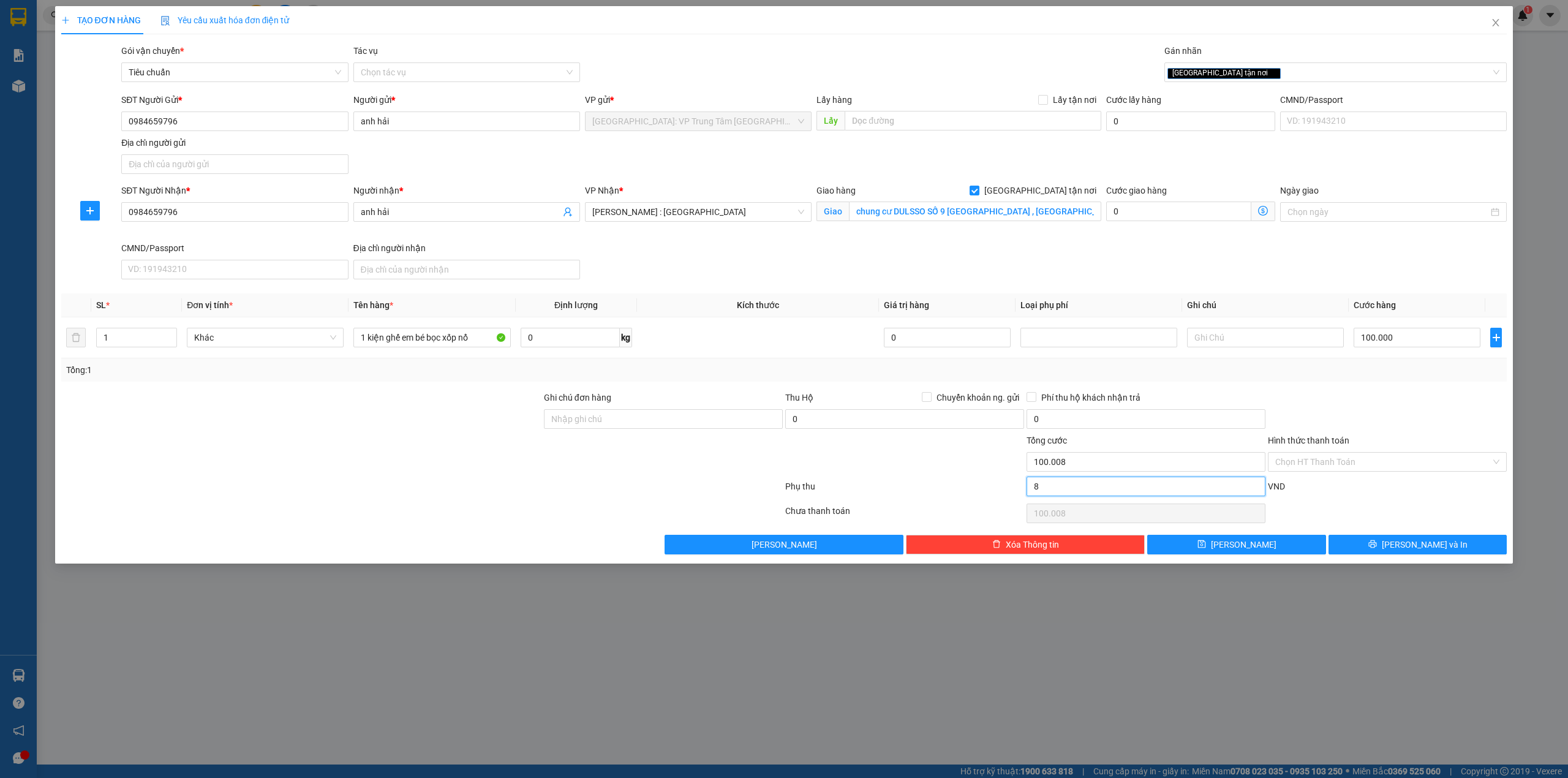
type input "80"
type input "100.080"
type input "100.800"
type input "800"
type input "100.800"
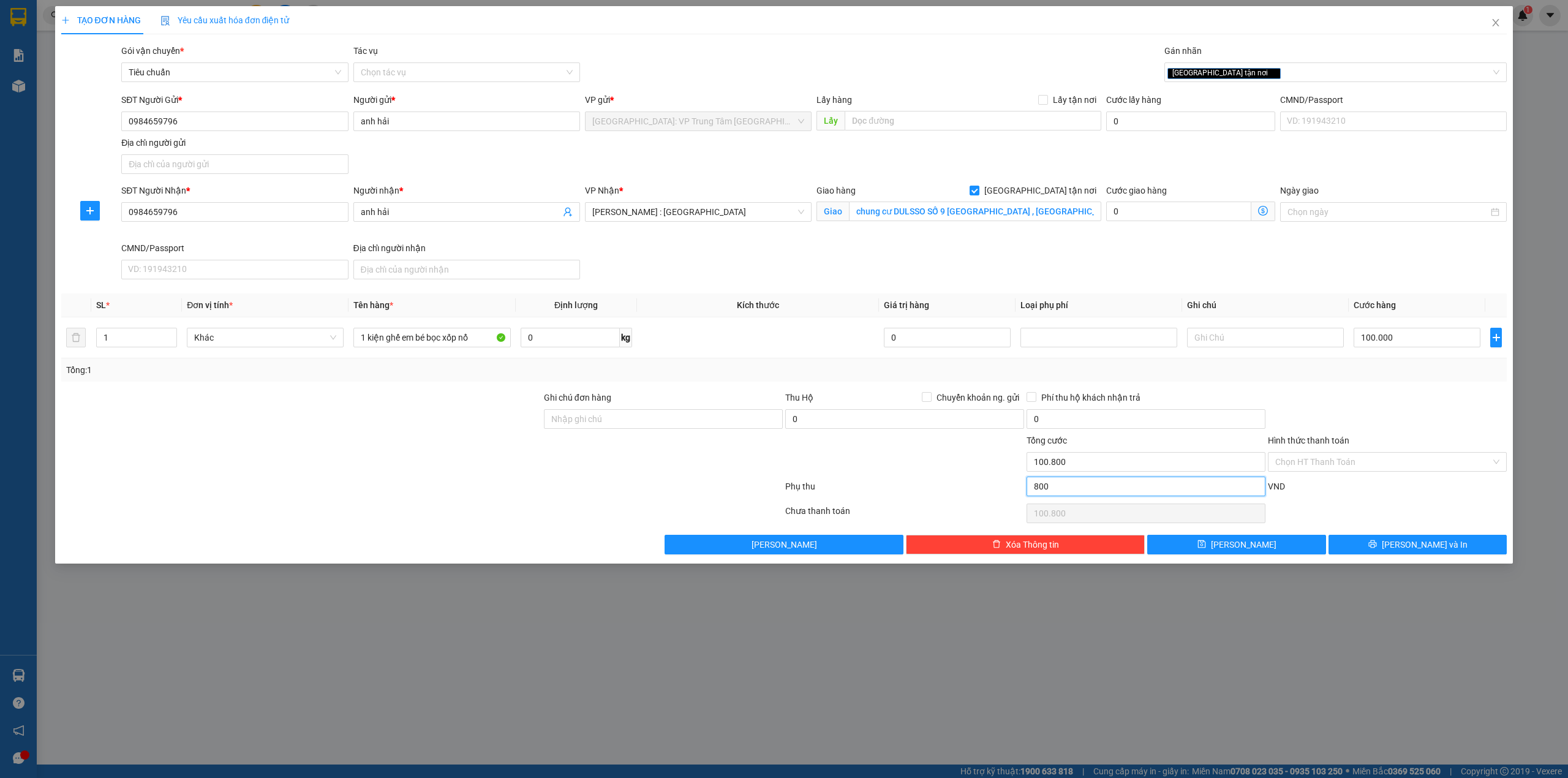
type input "108.000"
type input "8.000"
type input "108.000"
type input "180.000"
type input "80.000"
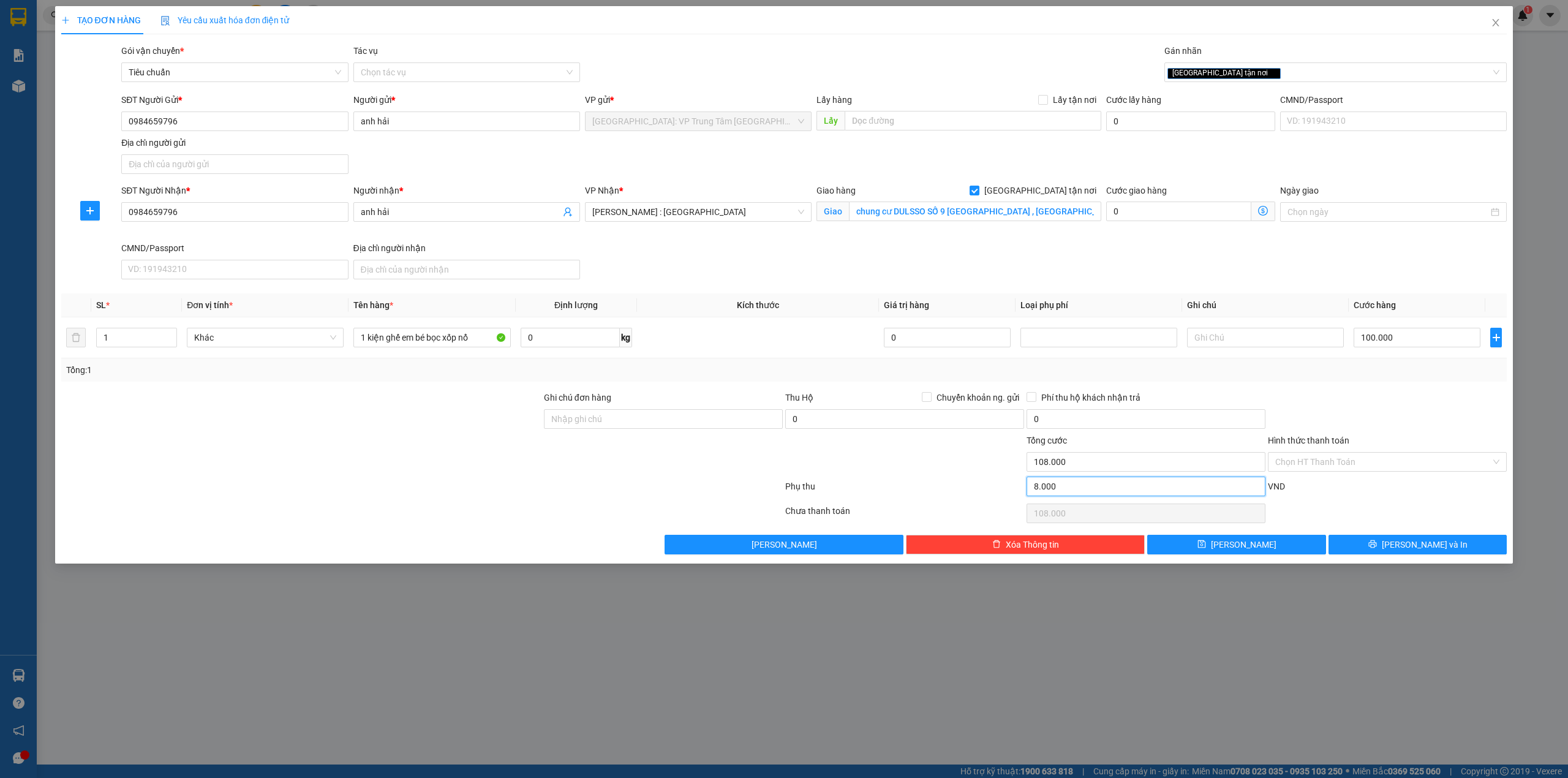
type input "180.000"
type input "80.000"
click at [668, 412] on input "Ghi chú đơn hàng" at bounding box center [663, 419] width 239 height 19
click at [715, 391] on div "Transit Pickup Surcharge Ids Transit Deliver Surcharge Ids Transit Deliver Surc…" at bounding box center [784, 299] width 1446 height 511
click at [1139, 116] on input "0" at bounding box center [1190, 121] width 169 height 19
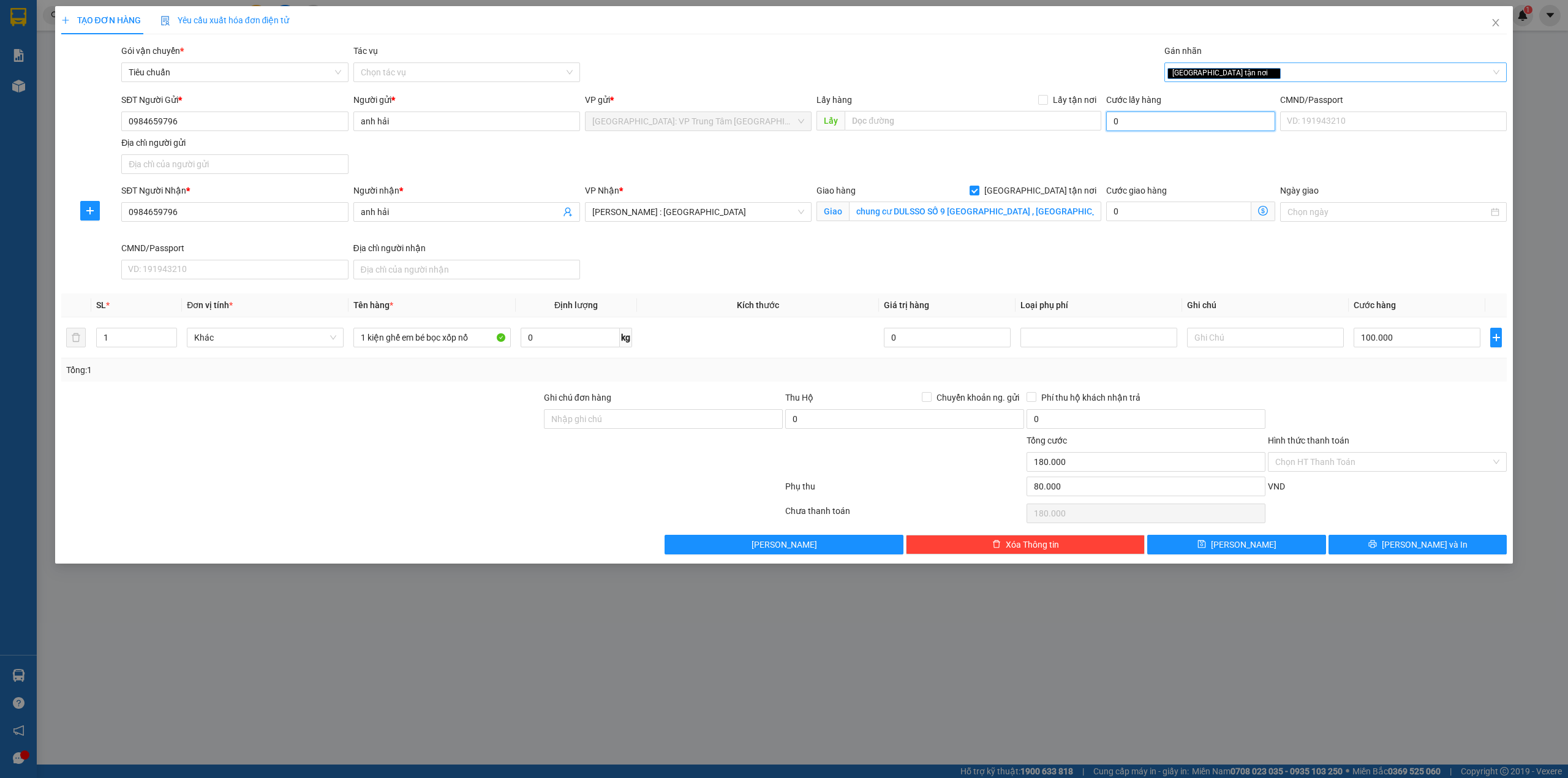
click at [1317, 62] on div "[GEOGRAPHIC_DATA] tận nơi" at bounding box center [1336, 71] width 343 height 19
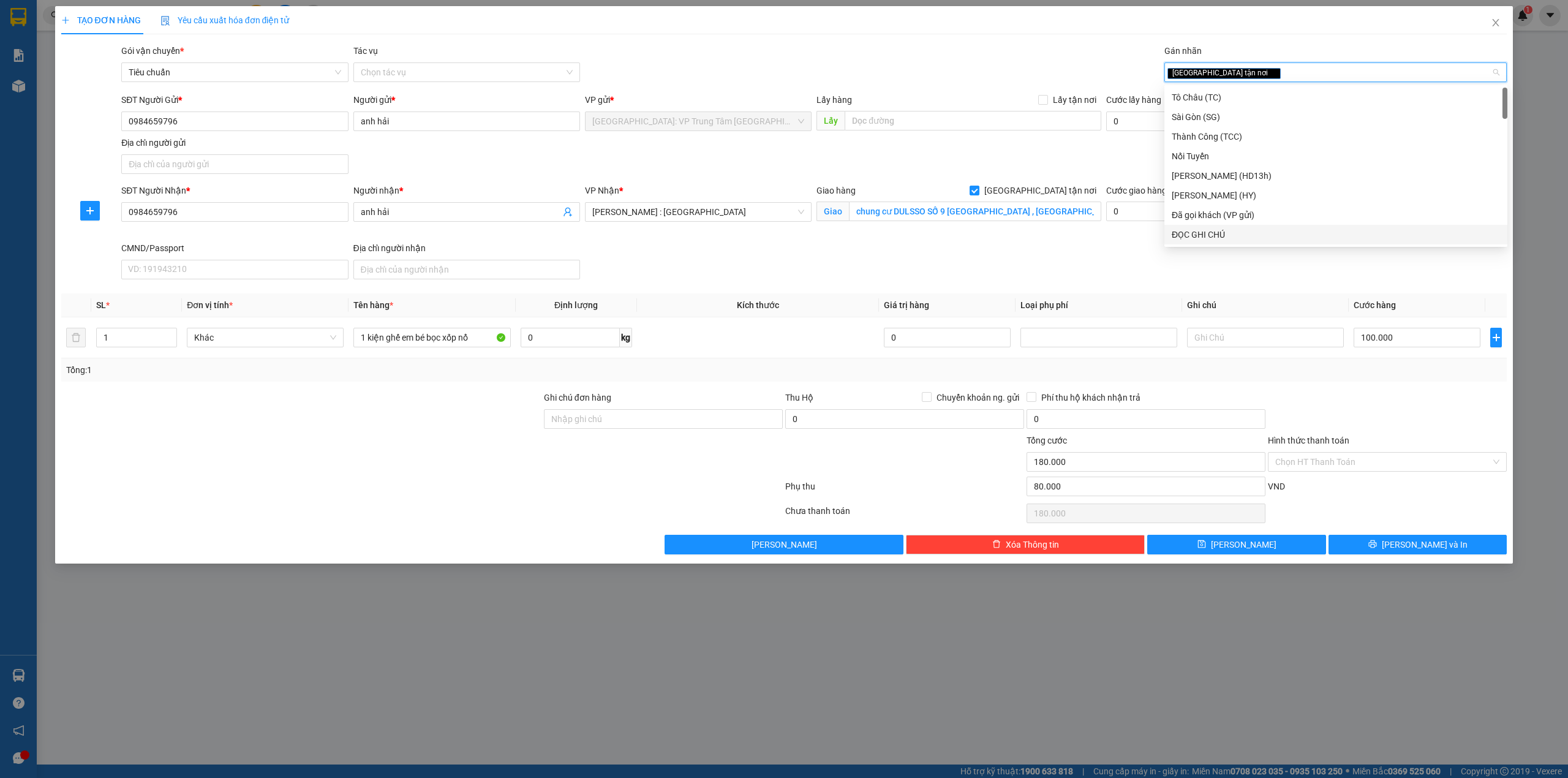
click at [989, 37] on div "TẠO ĐƠN HÀNG Yêu cầu xuất hóa đơn điện tử Transit Pickup Surcharge Ids Transit …" at bounding box center [784, 280] width 1446 height 548
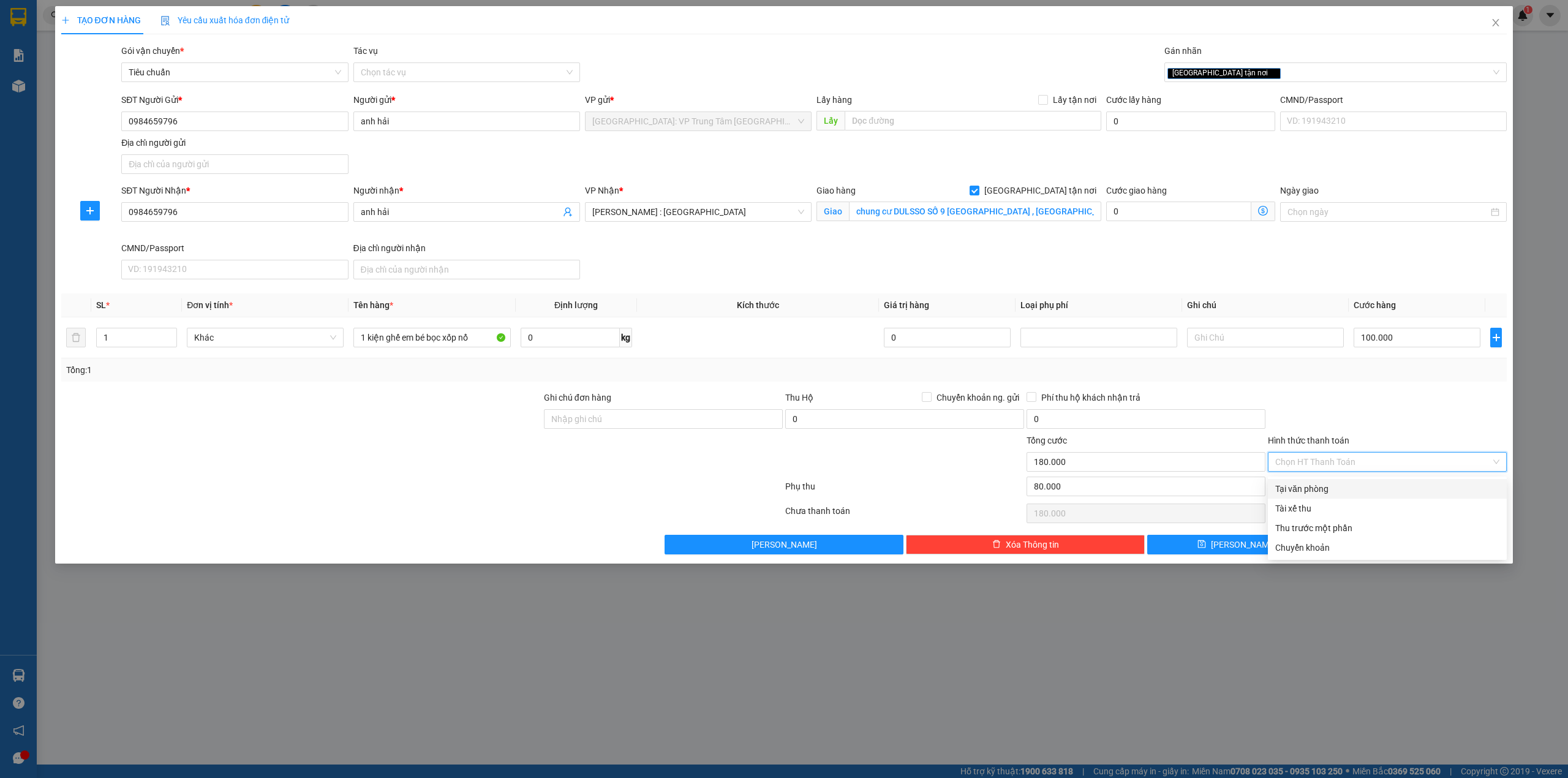
click at [1390, 469] on input "Hình thức thanh toán" at bounding box center [1382, 462] width 215 height 19
click at [1344, 410] on div at bounding box center [1386, 412] width 241 height 43
drag, startPoint x: 1456, startPoint y: 552, endPoint x: 1375, endPoint y: 556, distance: 81.1
click at [1456, 552] on button "[PERSON_NAME] và In" at bounding box center [1418, 544] width 179 height 19
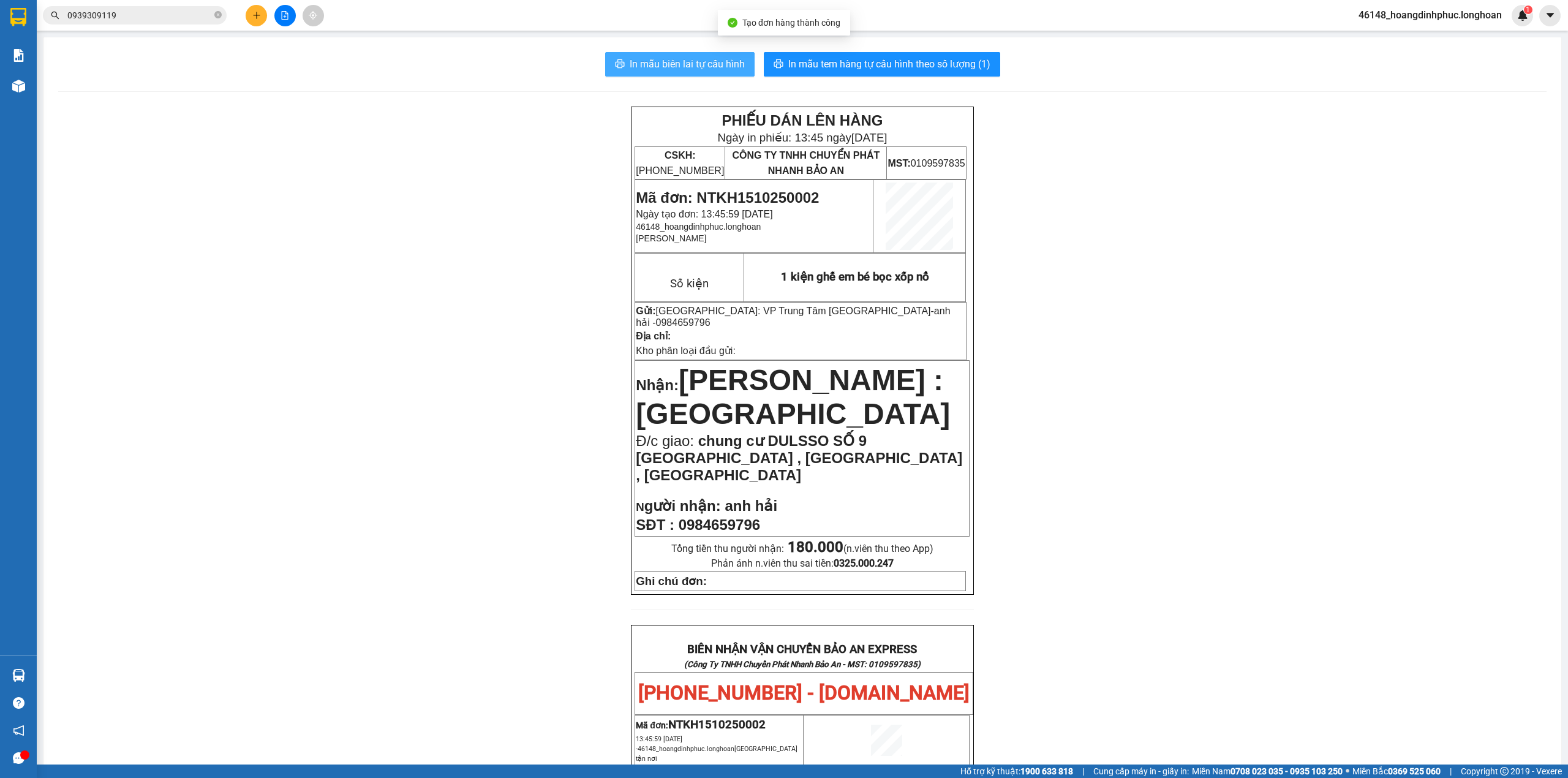
click at [674, 57] on span "In mẫu biên lai tự cấu hình" at bounding box center [687, 64] width 115 height 15
click at [1352, 236] on div "PHIẾU DÁN LÊN HÀNG Ngày in phiếu: 13:45 [DATE] CSKH: [PHONE_NUMBER] CÔNG TY TNH…" at bounding box center [802, 713] width 1488 height 1213
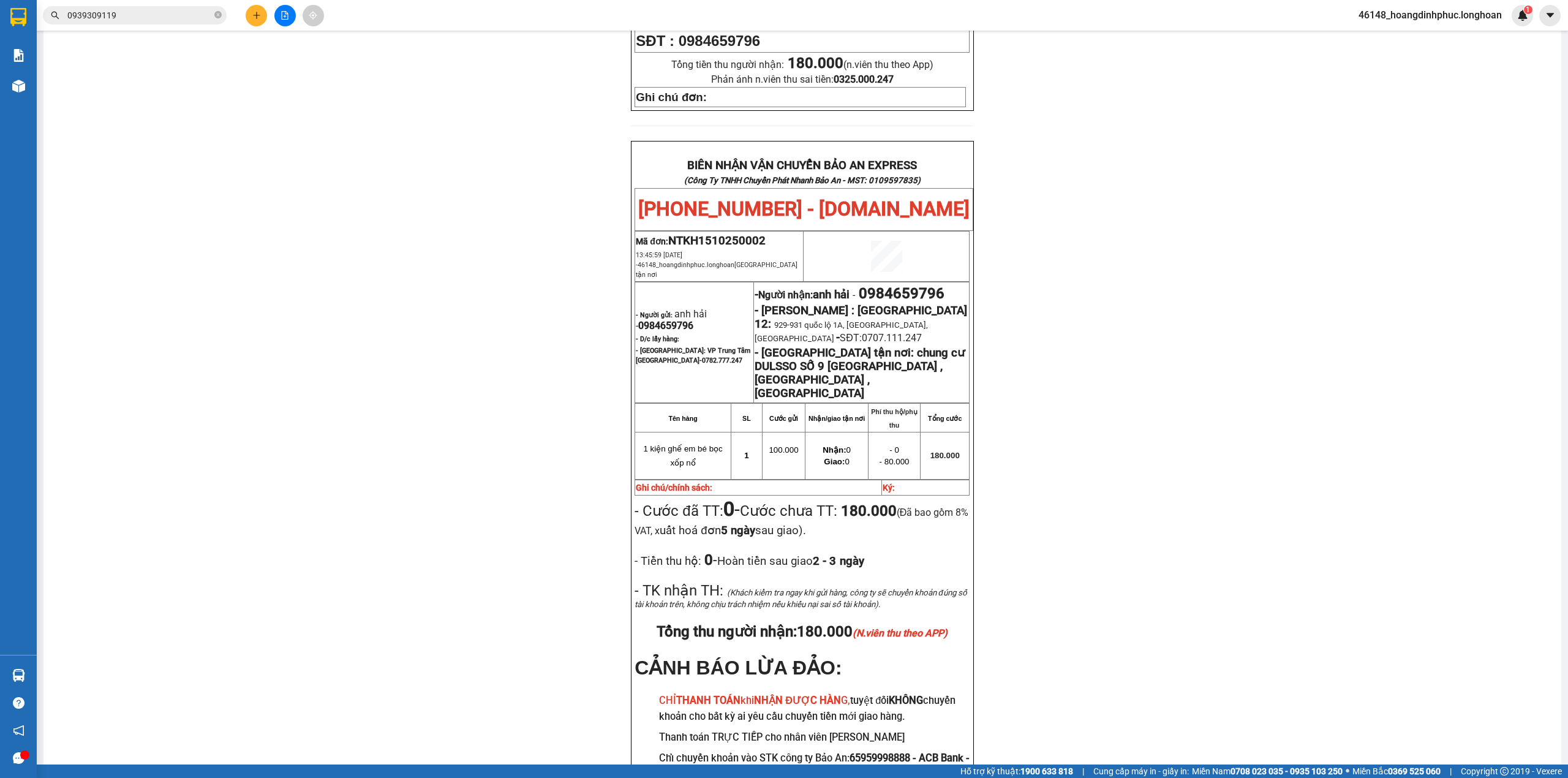
scroll to position [566, 0]
